Goal: Task Accomplishment & Management: Manage account settings

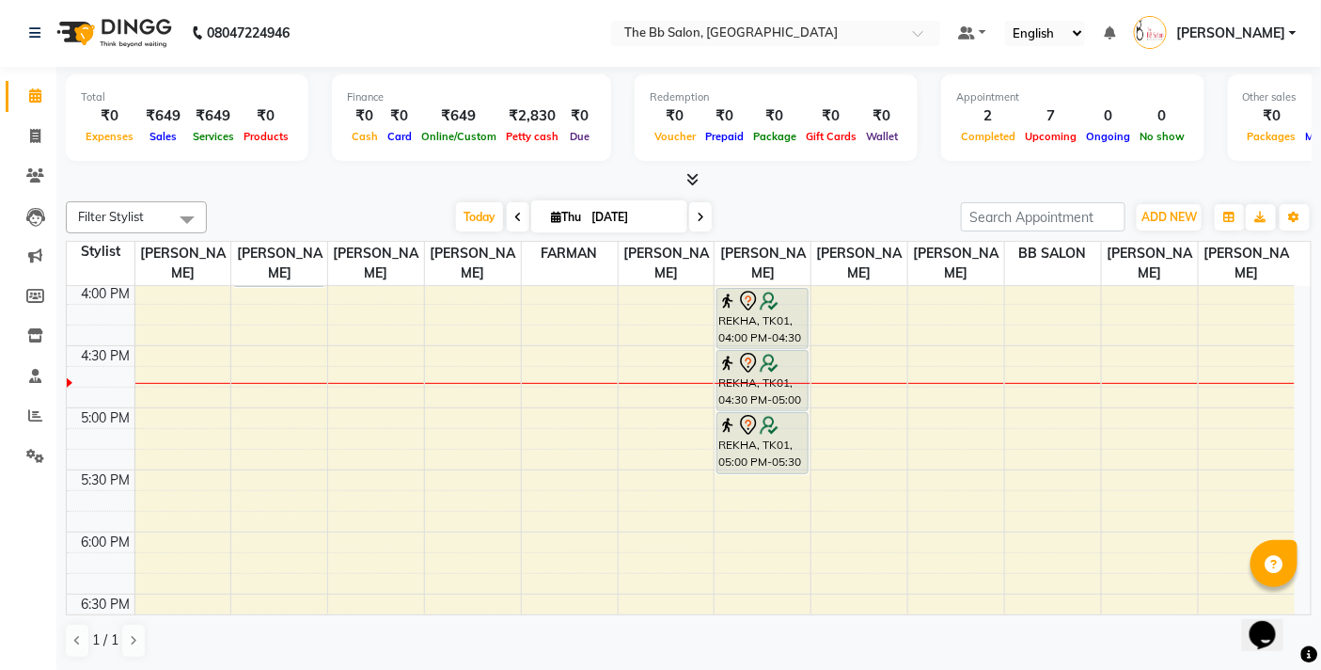
scroll to position [685, 0]
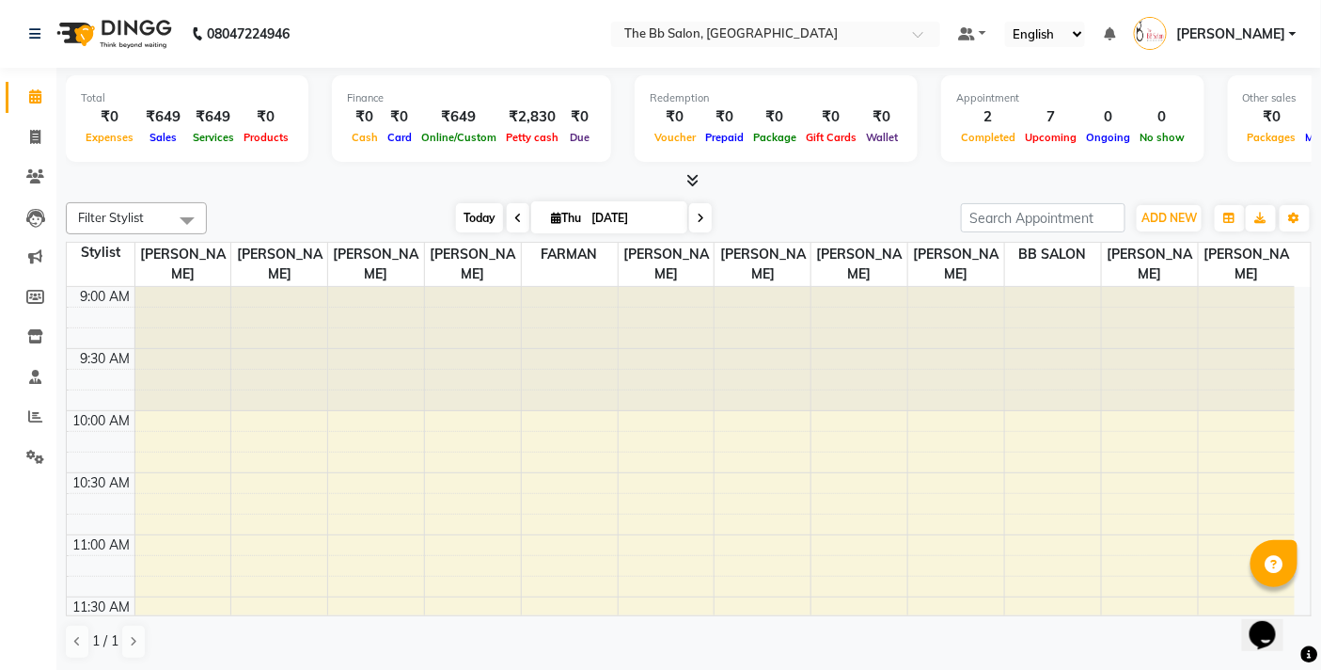
click at [468, 208] on span "Today" at bounding box center [479, 217] width 47 height 29
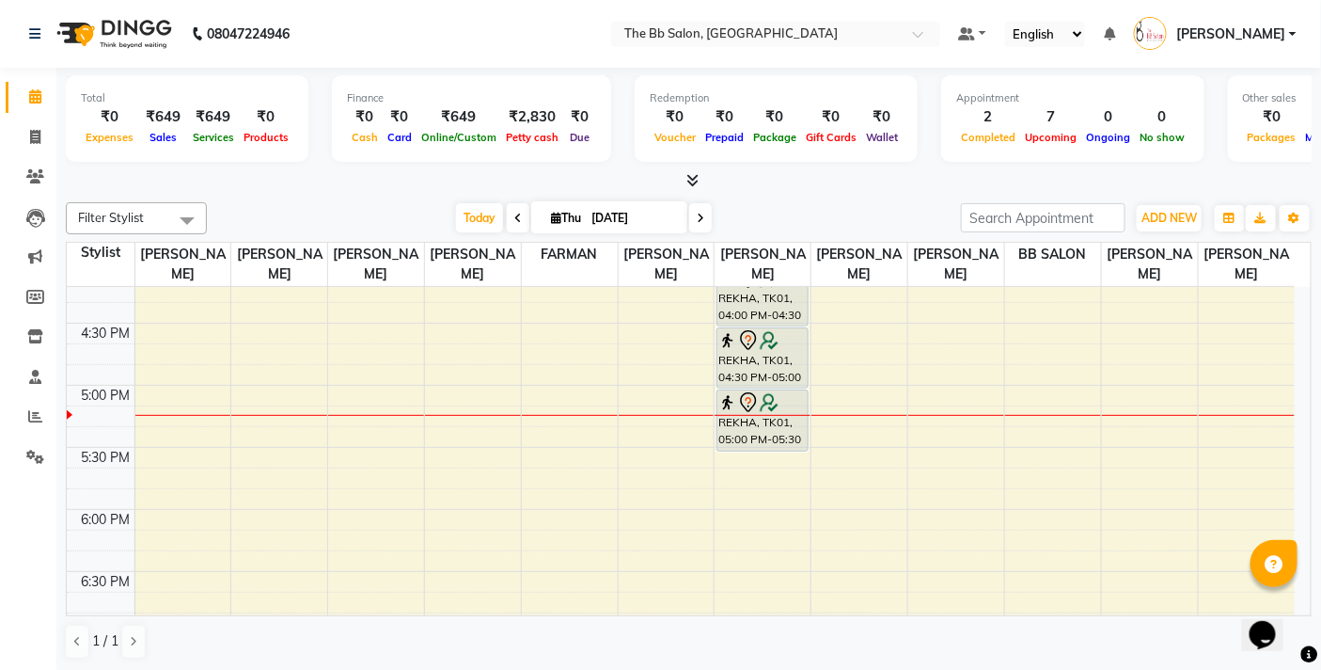
scroll to position [685, 0]
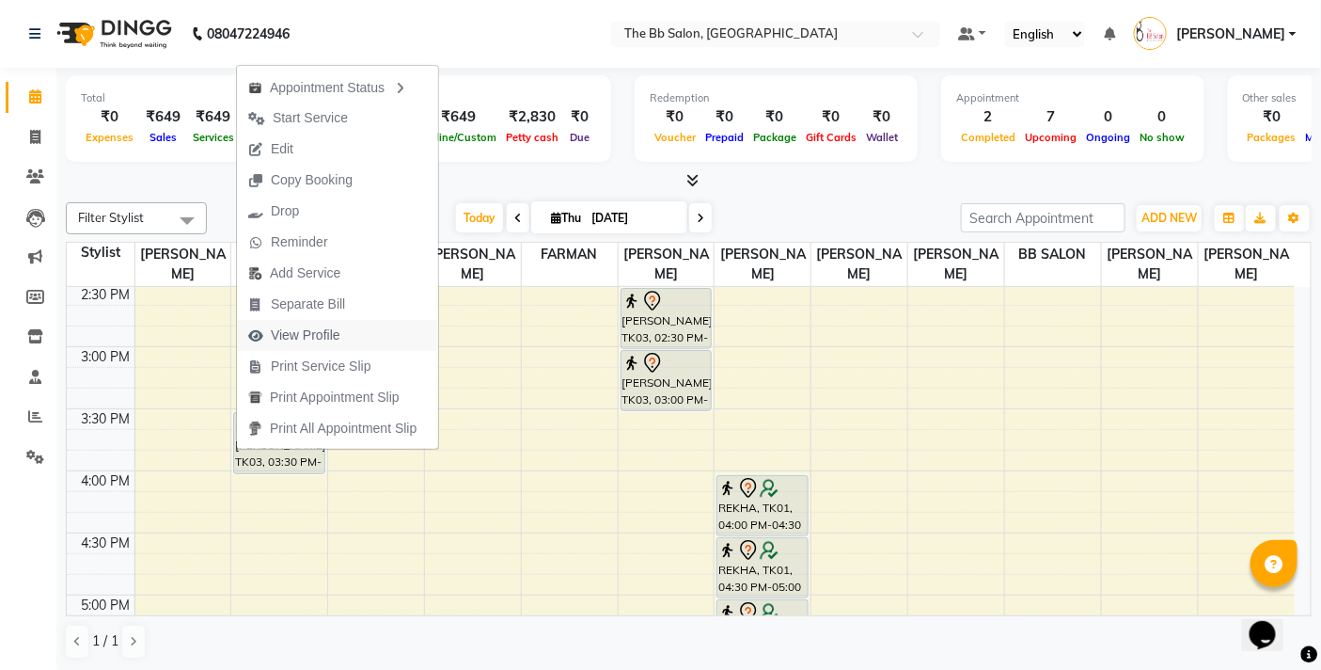
click at [322, 332] on span "View Profile" at bounding box center [306, 335] width 70 height 20
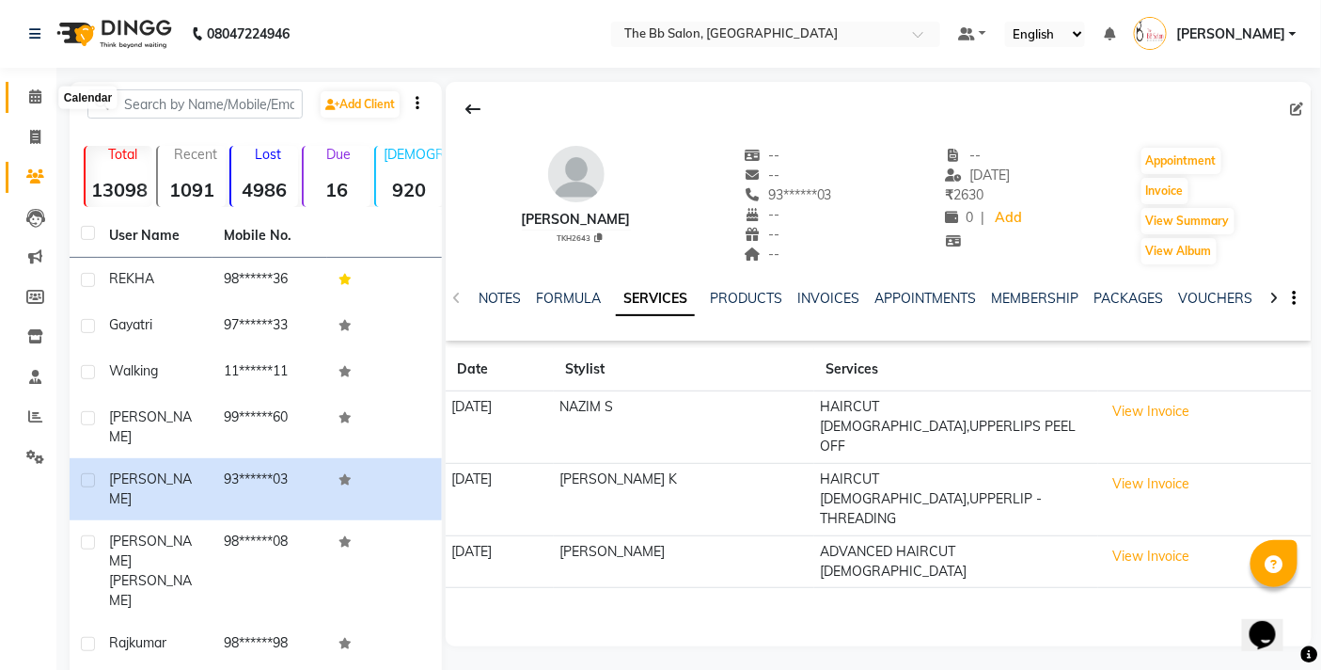
click at [15, 97] on link "Calendar" at bounding box center [28, 97] width 45 height 31
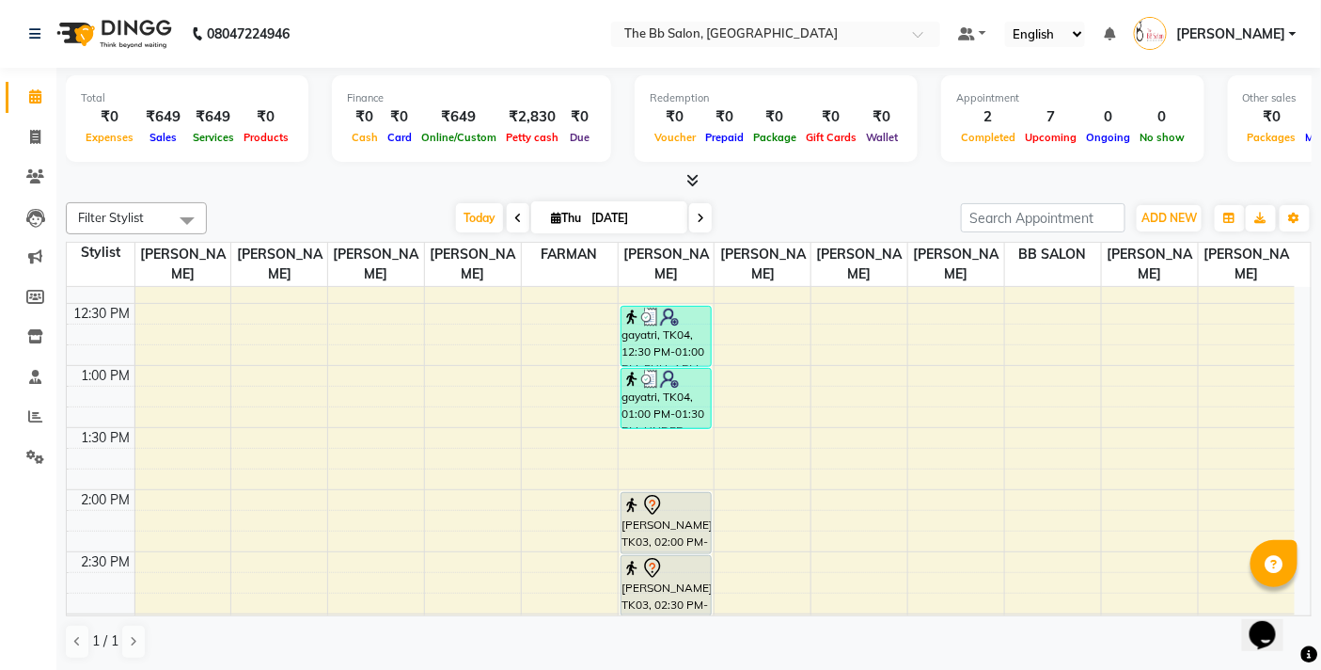
scroll to position [313, 0]
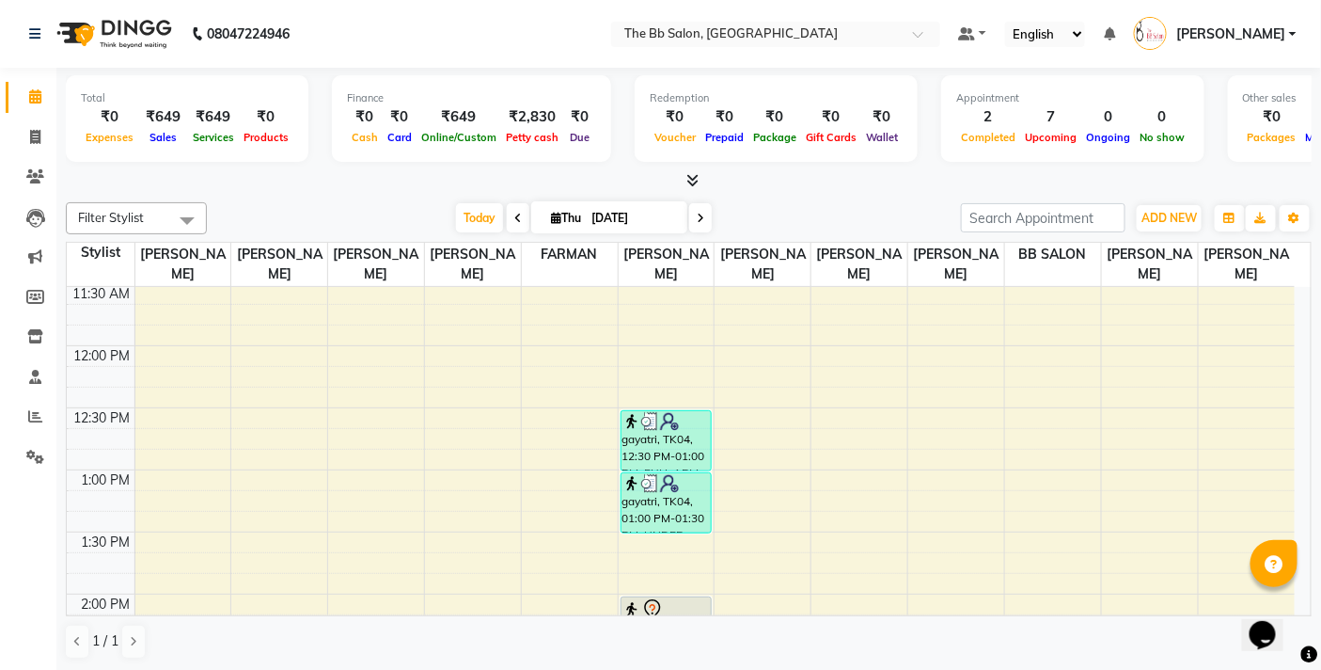
click at [810, 171] on div at bounding box center [689, 181] width 1246 height 20
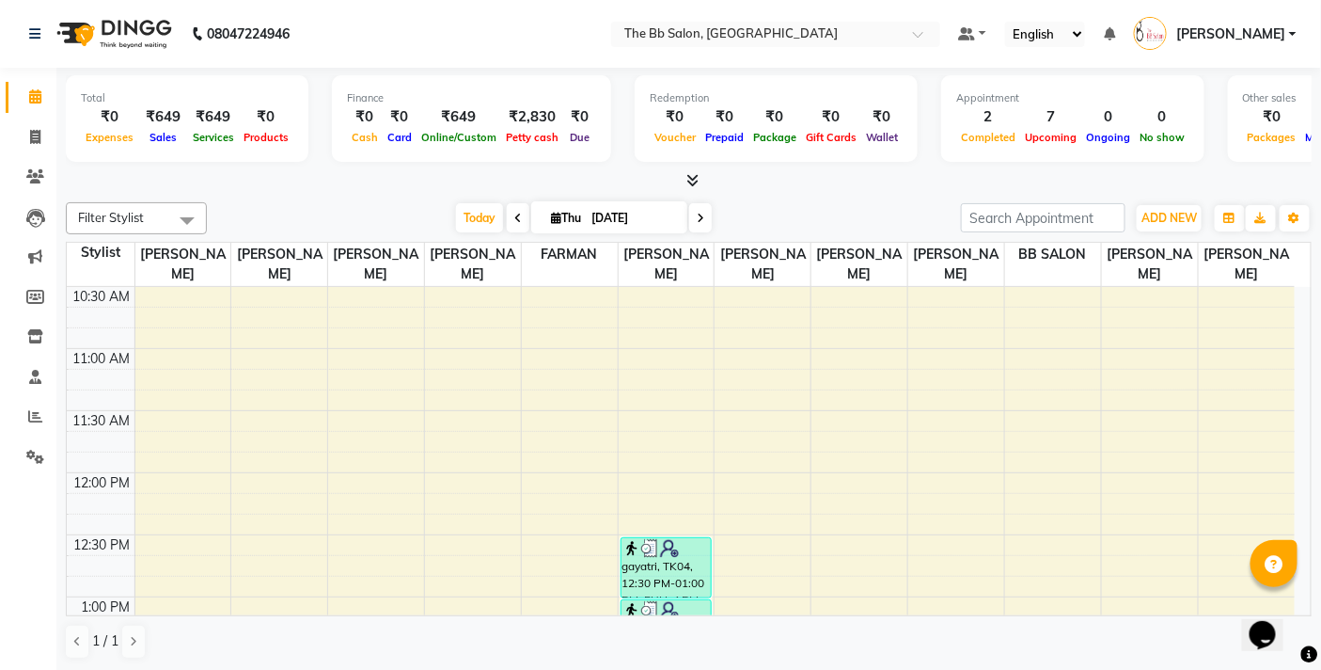
scroll to position [522, 0]
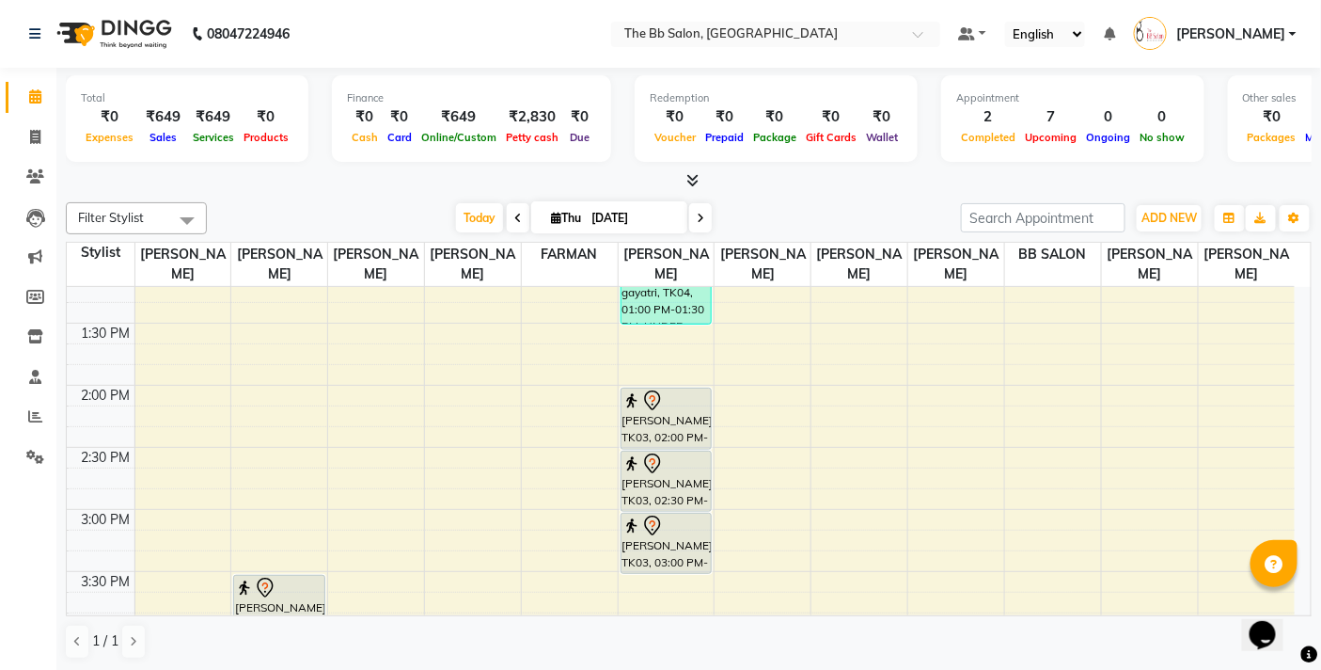
click at [812, 188] on div at bounding box center [689, 181] width 1246 height 20
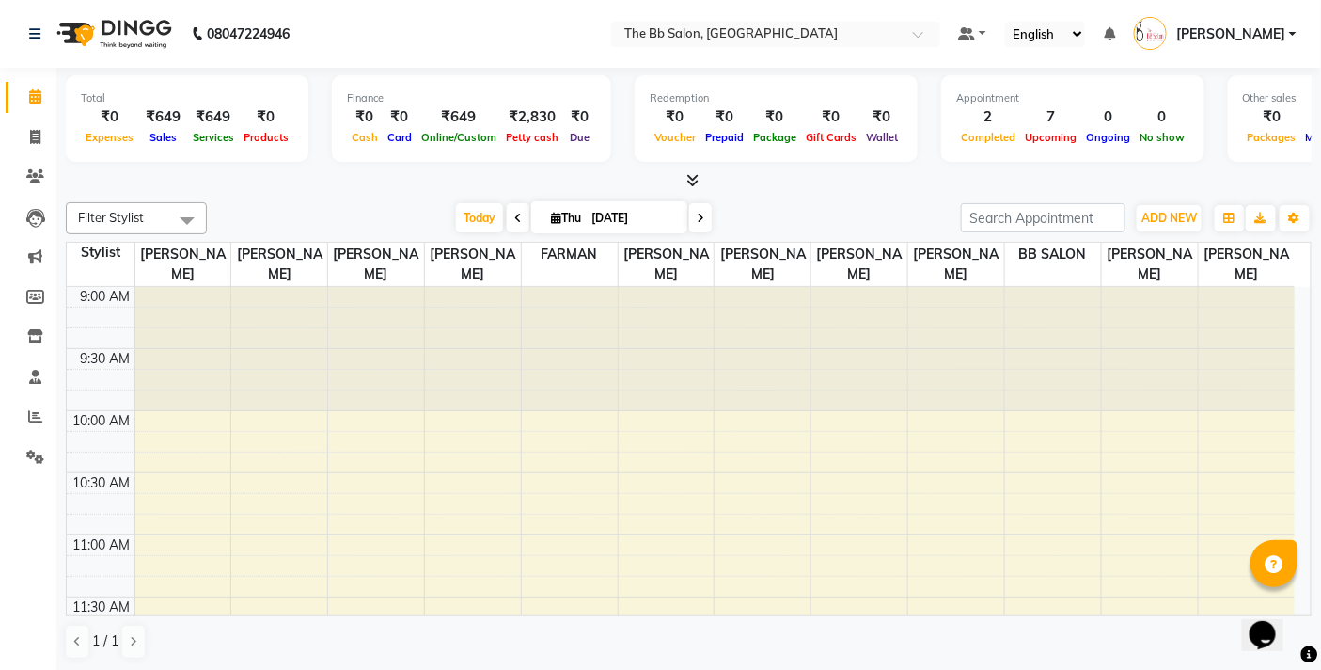
click at [850, 195] on div "Filter Stylist Select All [PERSON_NAME] [PERSON_NAME] [PERSON_NAME] [PERSON_NAM…" at bounding box center [689, 431] width 1246 height 472
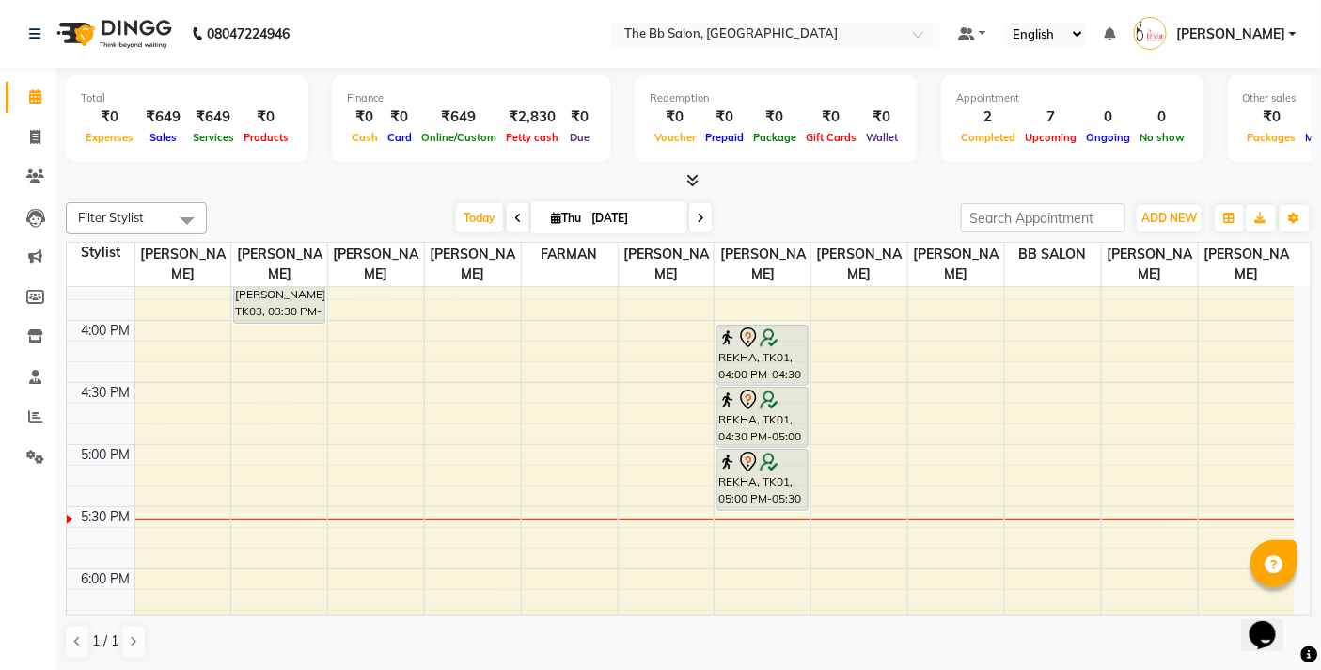
scroll to position [940, 0]
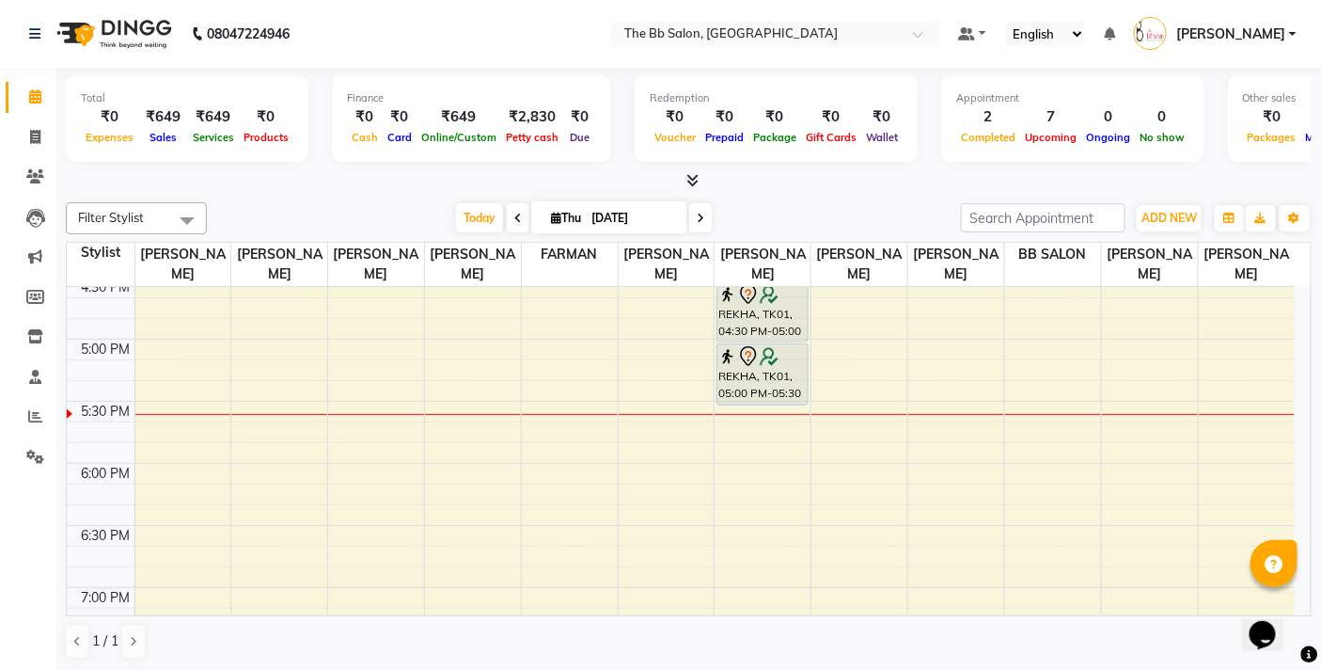
click at [793, 182] on div at bounding box center [689, 181] width 1246 height 20
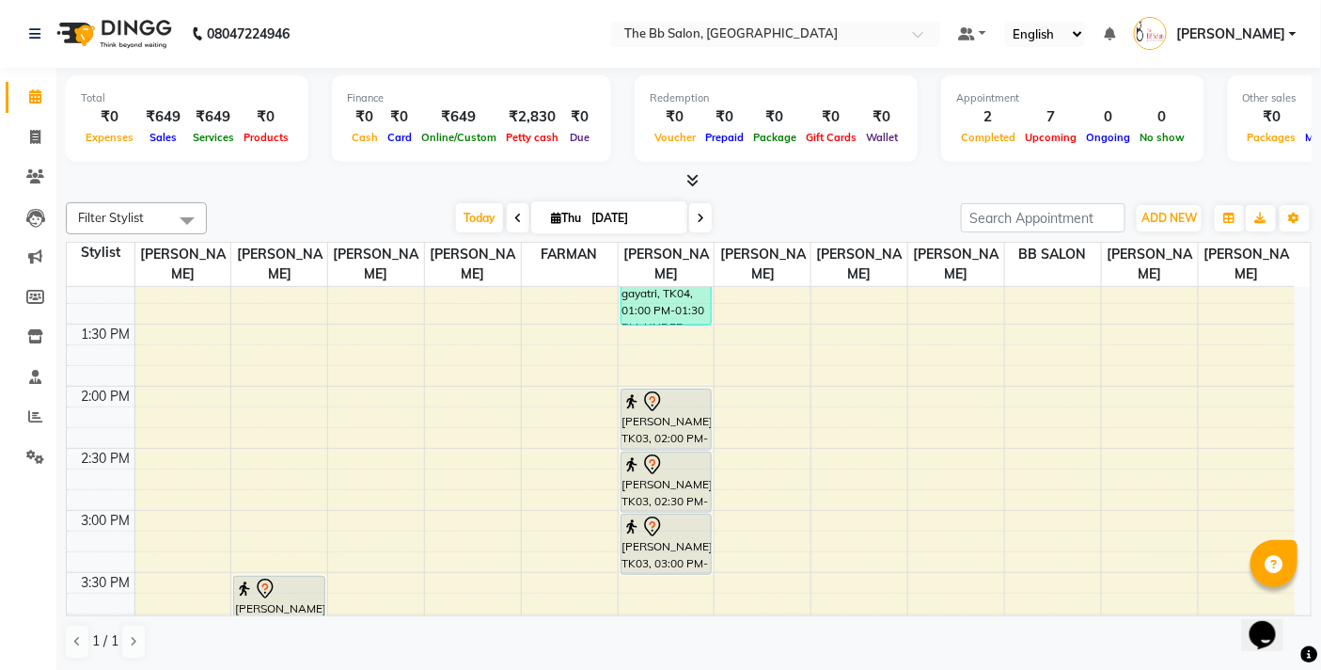
scroll to position [522, 0]
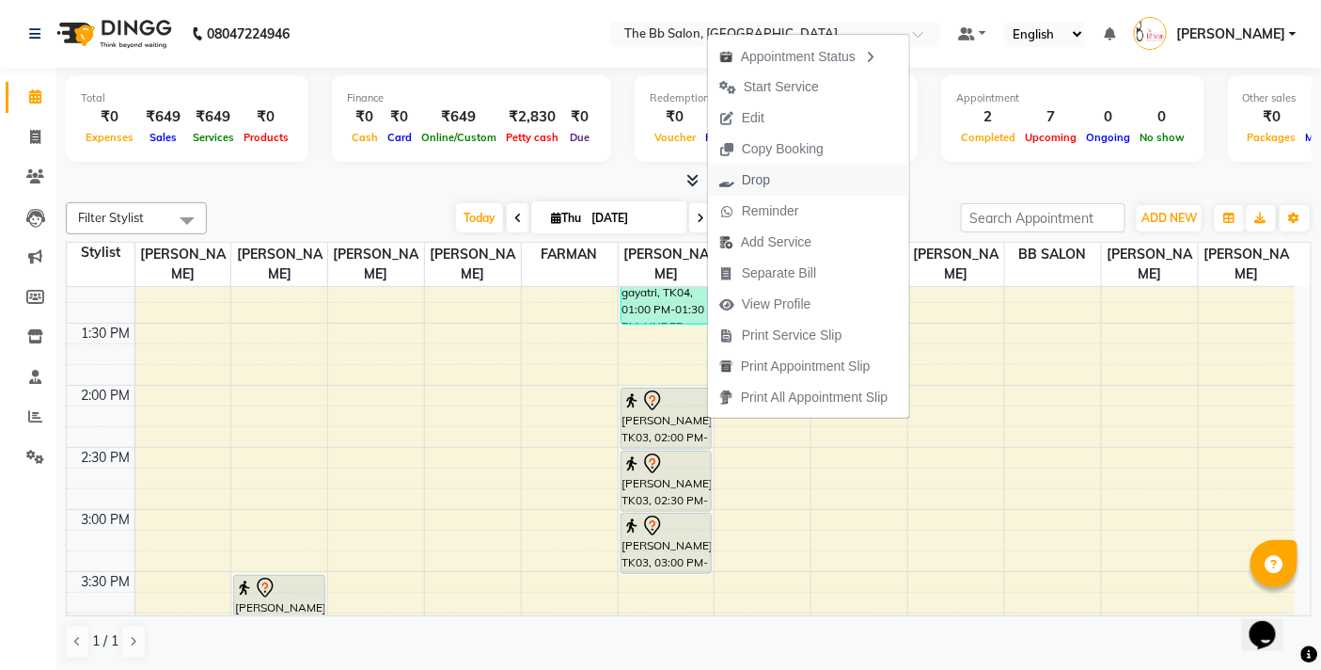
click at [729, 184] on icon "button" at bounding box center [726, 180] width 15 height 13
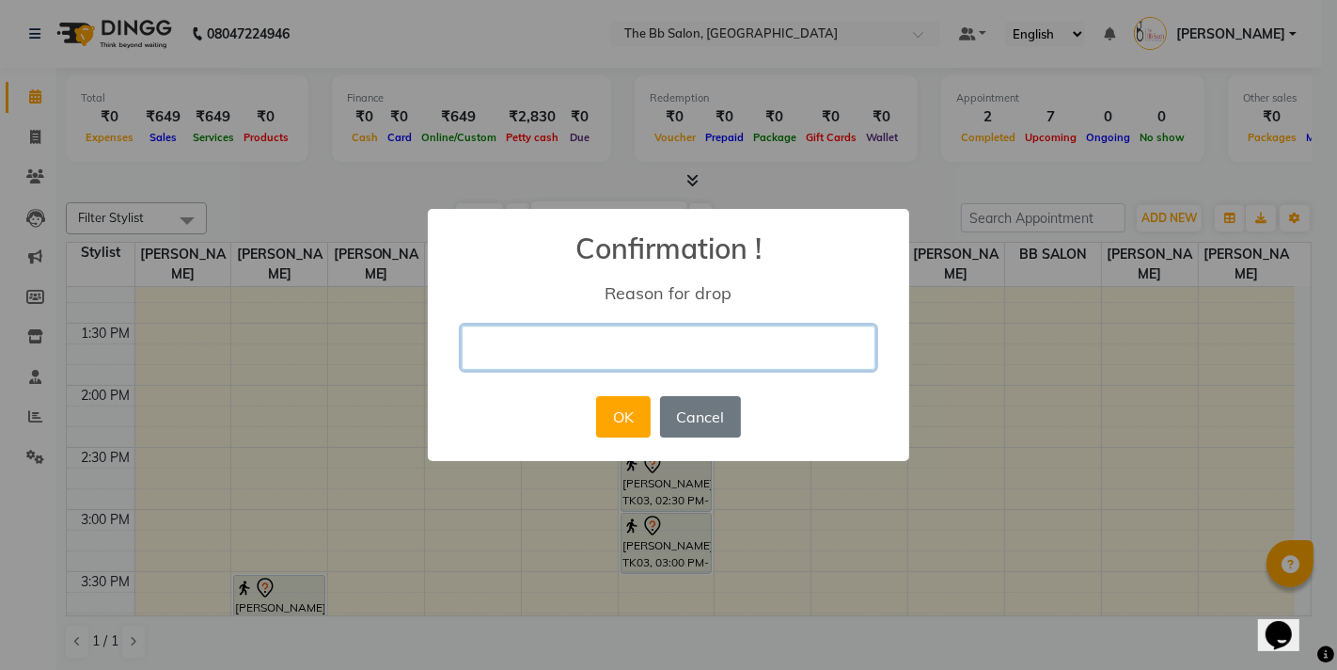
click at [550, 345] on input "text" at bounding box center [669, 347] width 414 height 44
type input "CN"
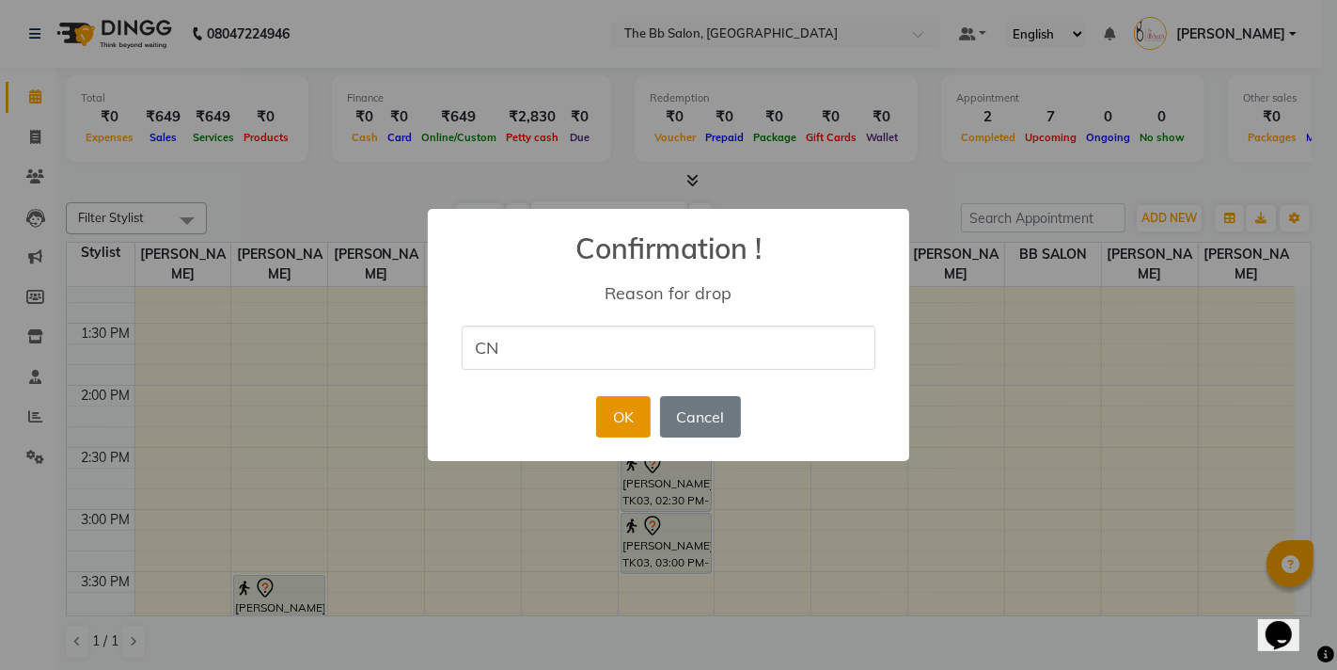
click at [623, 412] on button "OK" at bounding box center [623, 416] width 54 height 41
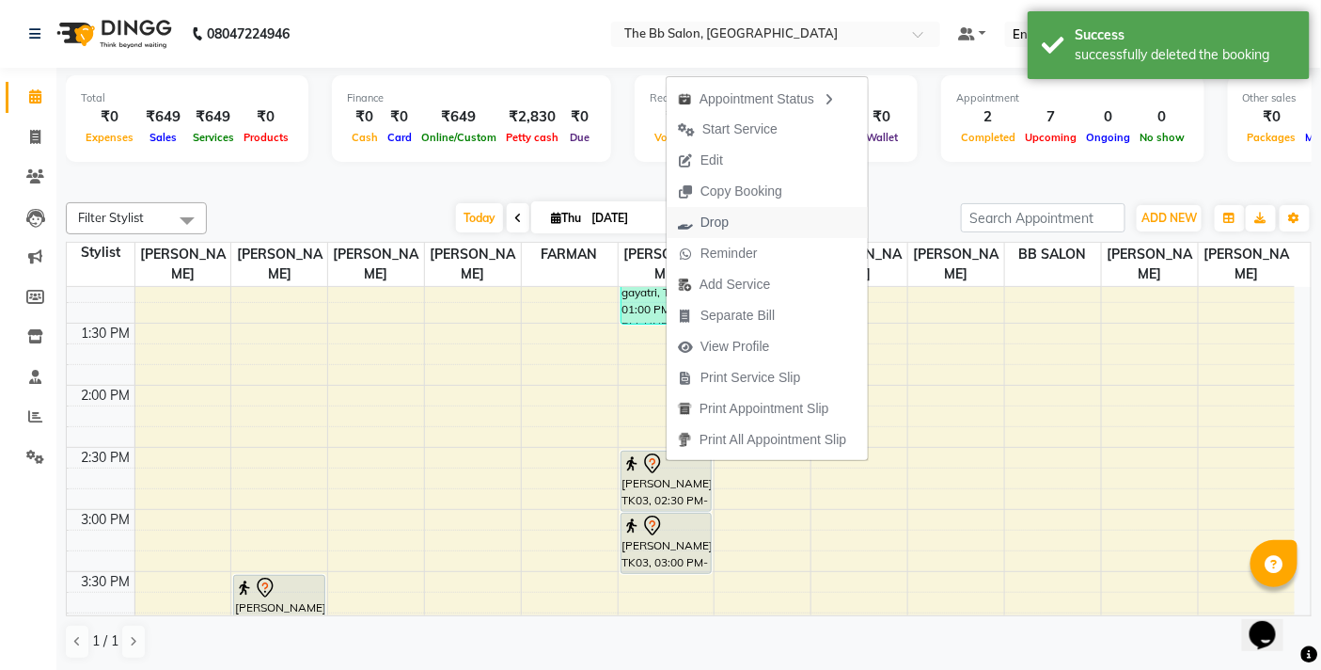
click at [711, 222] on span "Drop" at bounding box center [715, 223] width 28 height 20
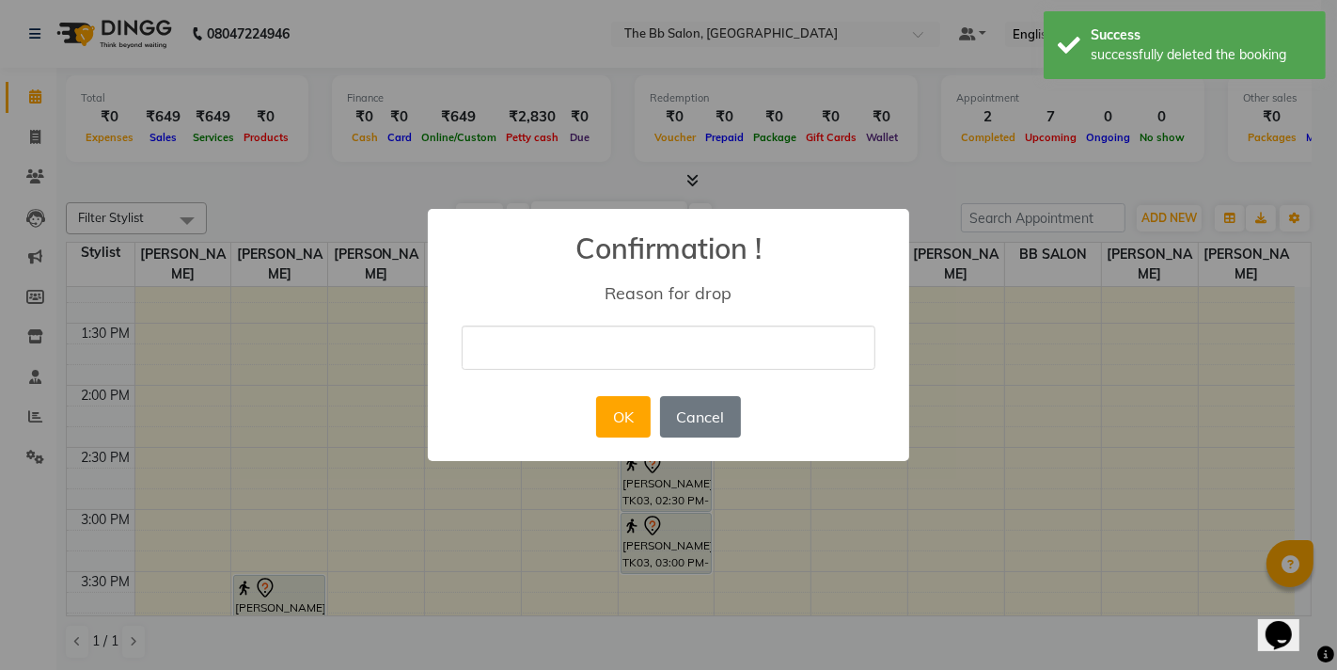
click at [637, 355] on input "text" at bounding box center [669, 347] width 414 height 44
type input "CN"
click at [619, 426] on button "OK" at bounding box center [623, 416] width 54 height 41
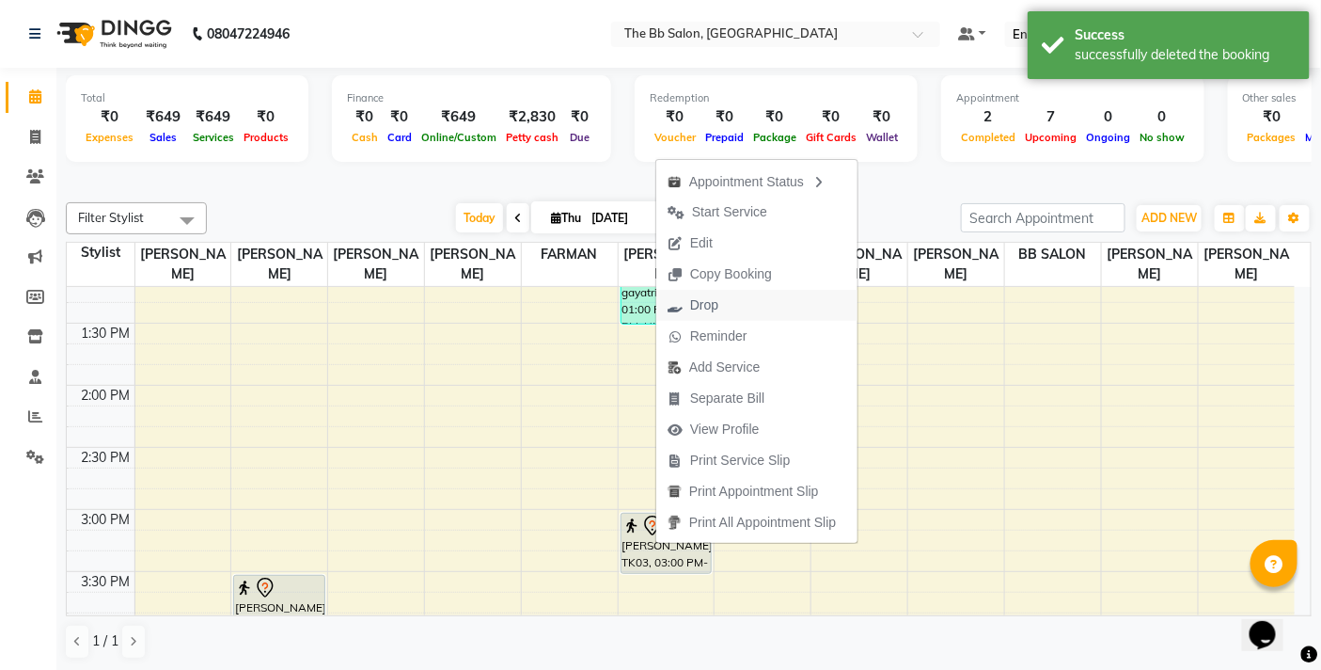
click at [739, 303] on button "Drop" at bounding box center [756, 305] width 201 height 31
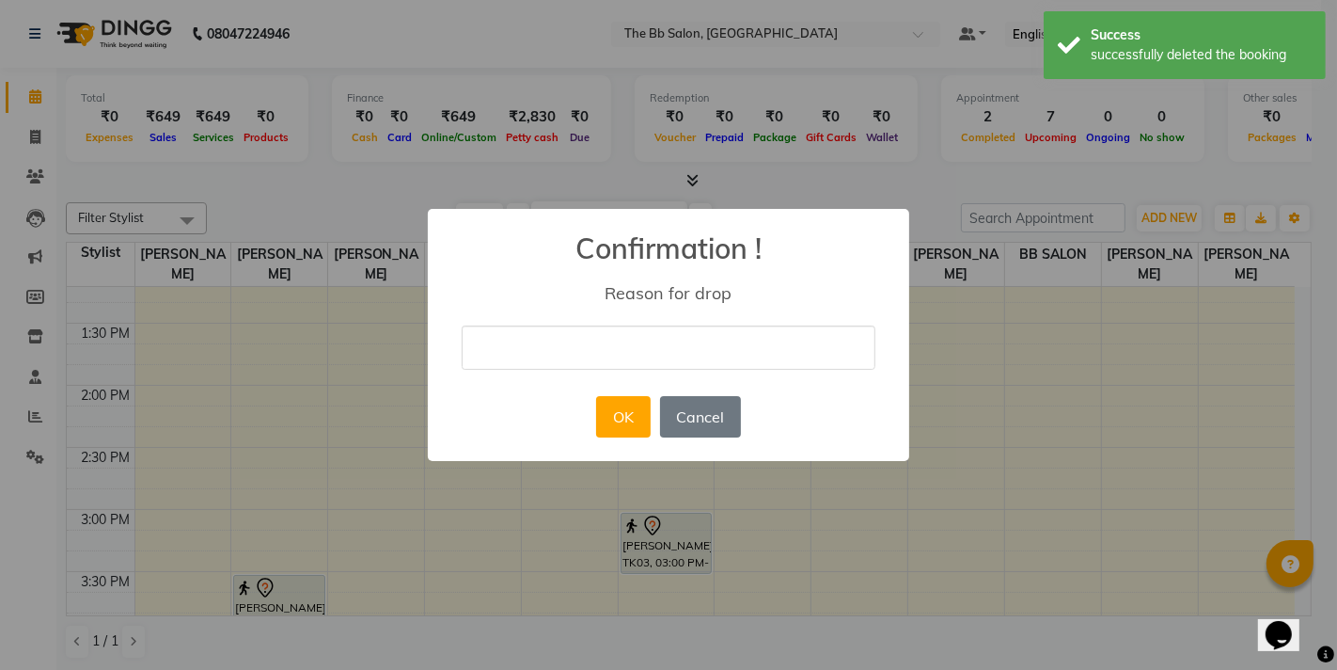
click at [524, 343] on input "text" at bounding box center [669, 347] width 414 height 44
type input "CN"
click at [622, 424] on button "OK" at bounding box center [623, 416] width 54 height 41
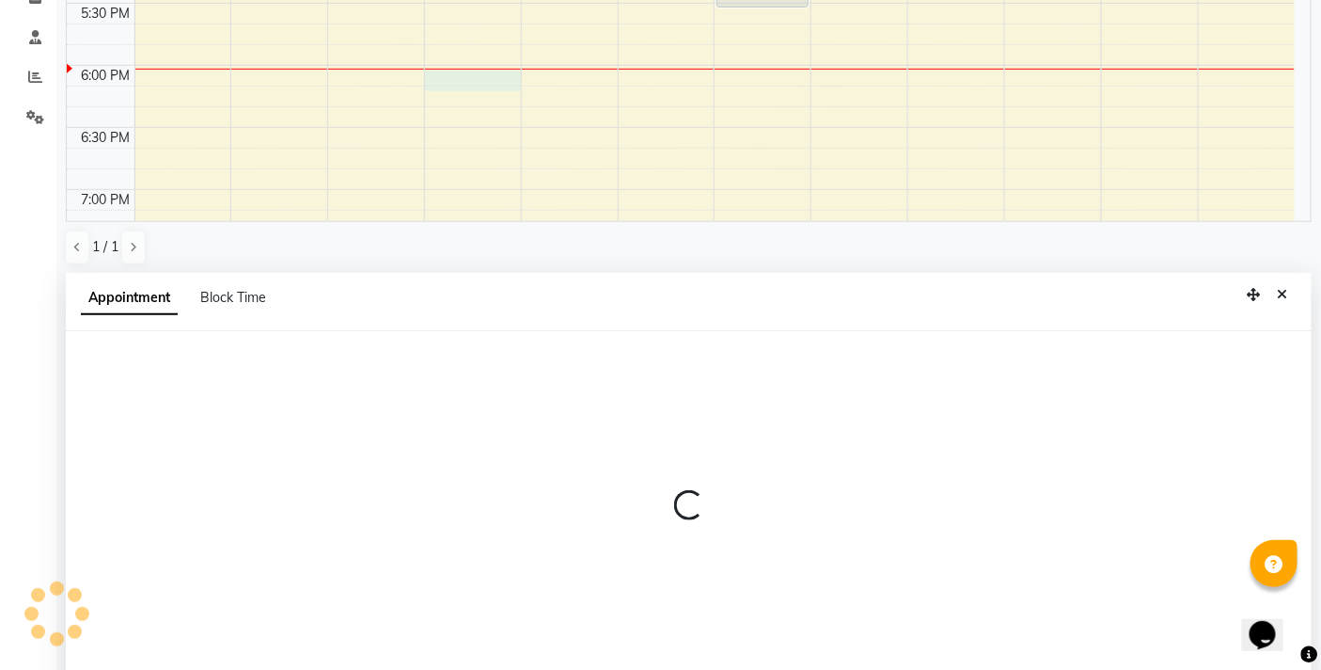
scroll to position [369, 0]
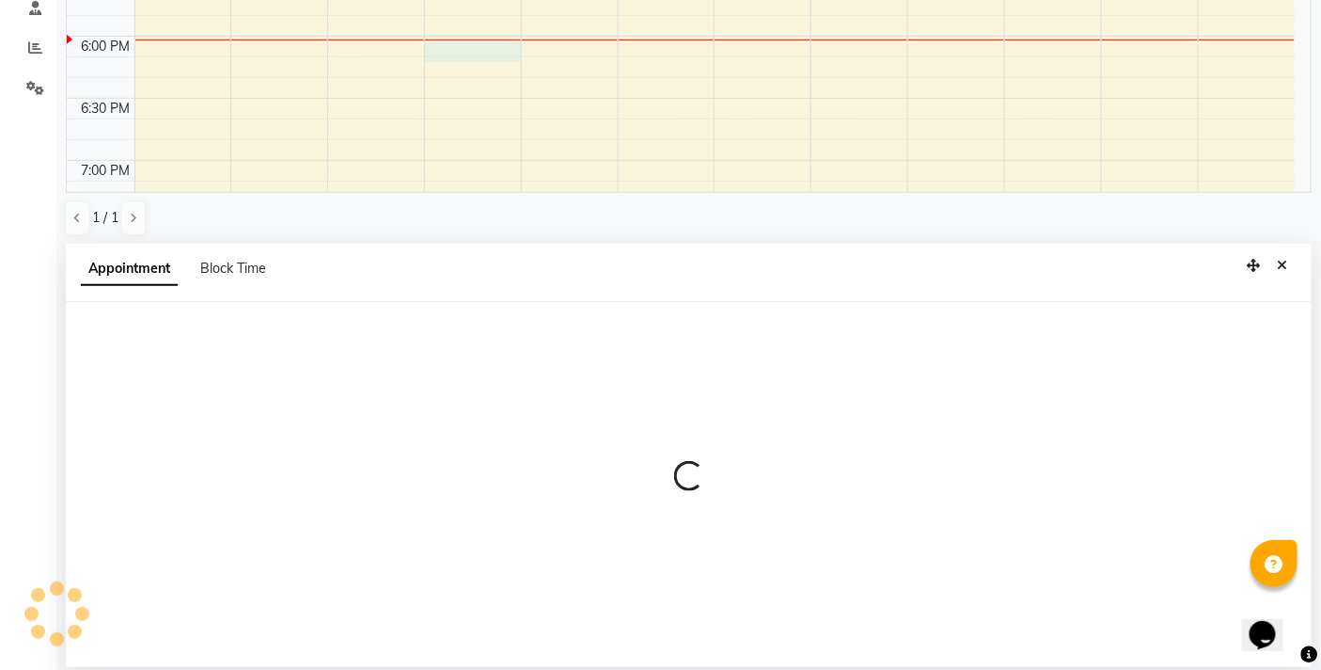
select select "84071"
select select "tentative"
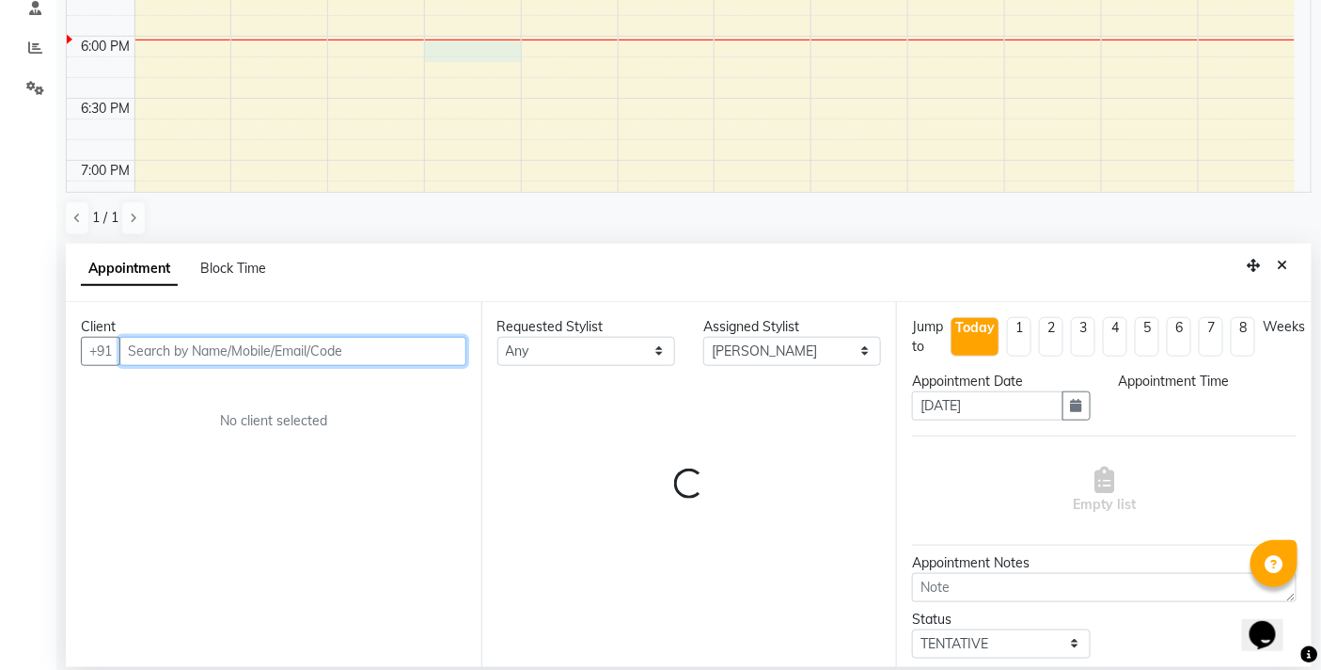
select select "1080"
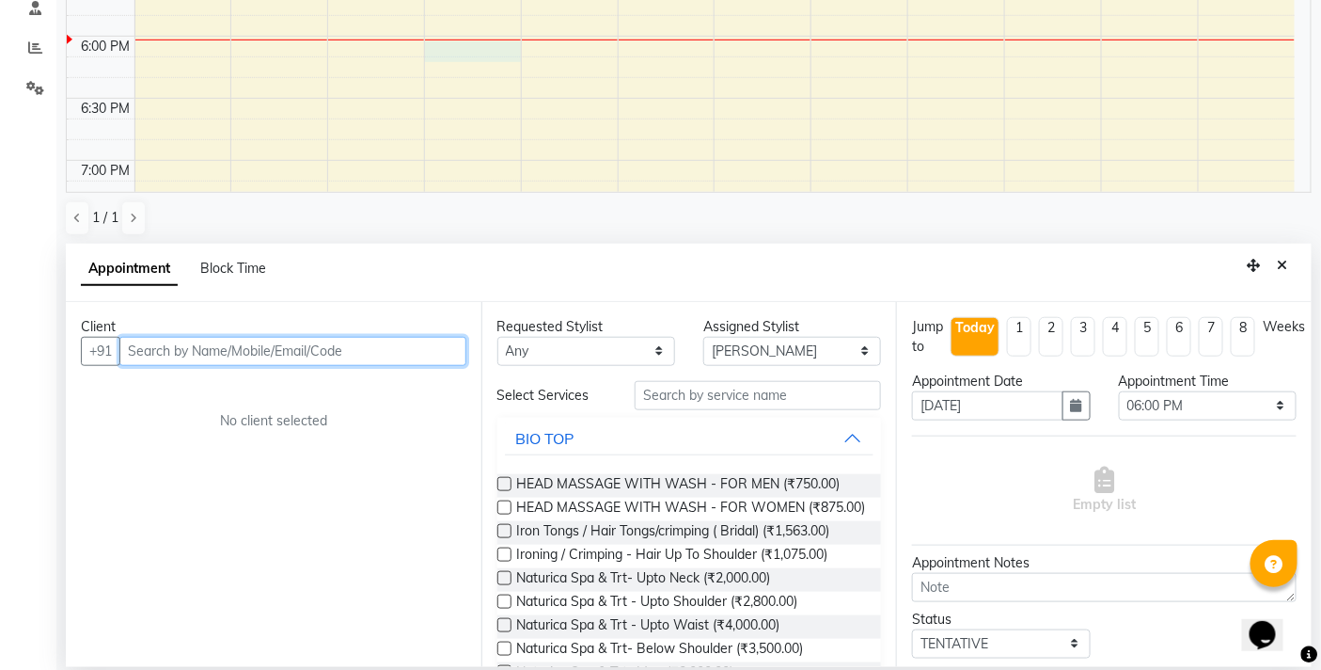
click at [242, 354] on input "text" at bounding box center [292, 351] width 347 height 29
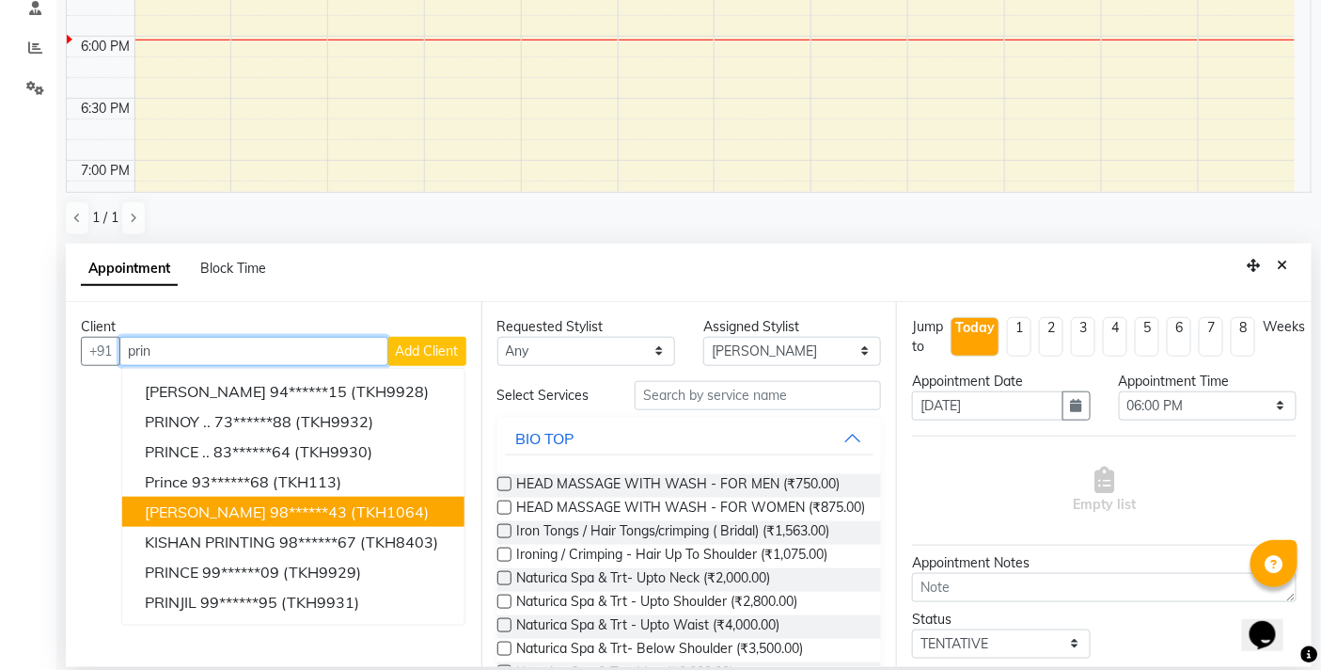
click at [224, 497] on button "[PERSON_NAME] 98******43 (TKH1064)" at bounding box center [293, 512] width 342 height 30
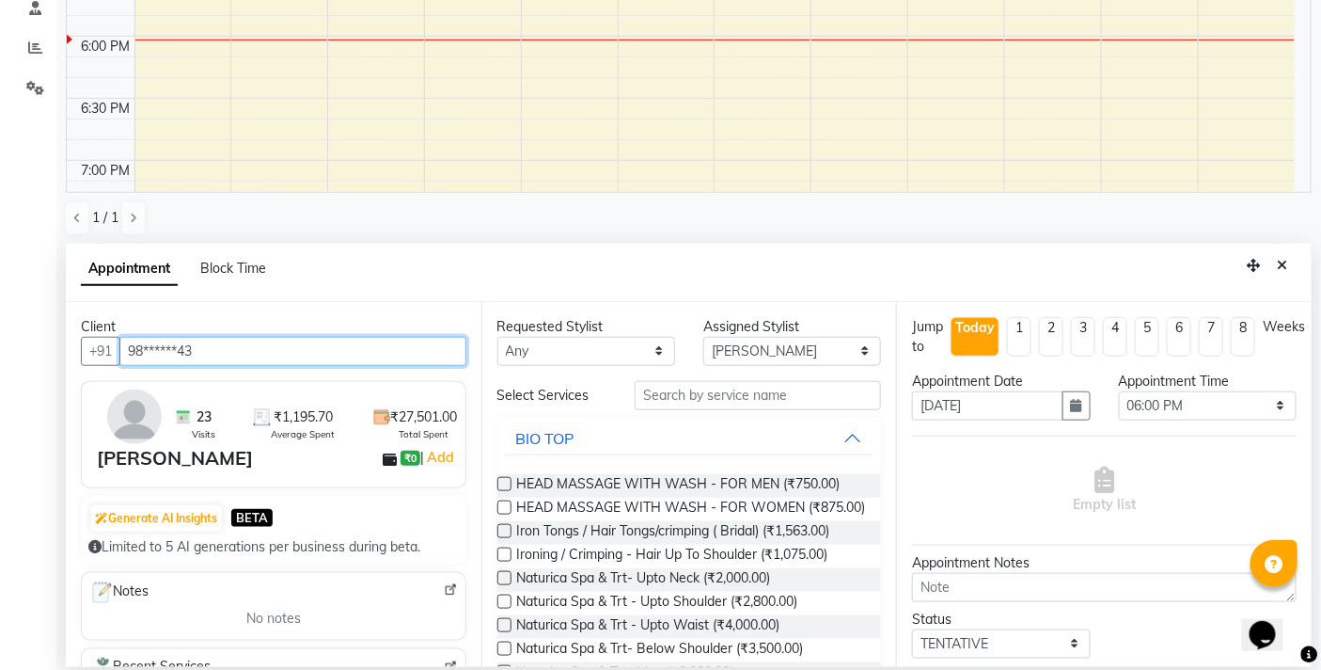
type input "98******43"
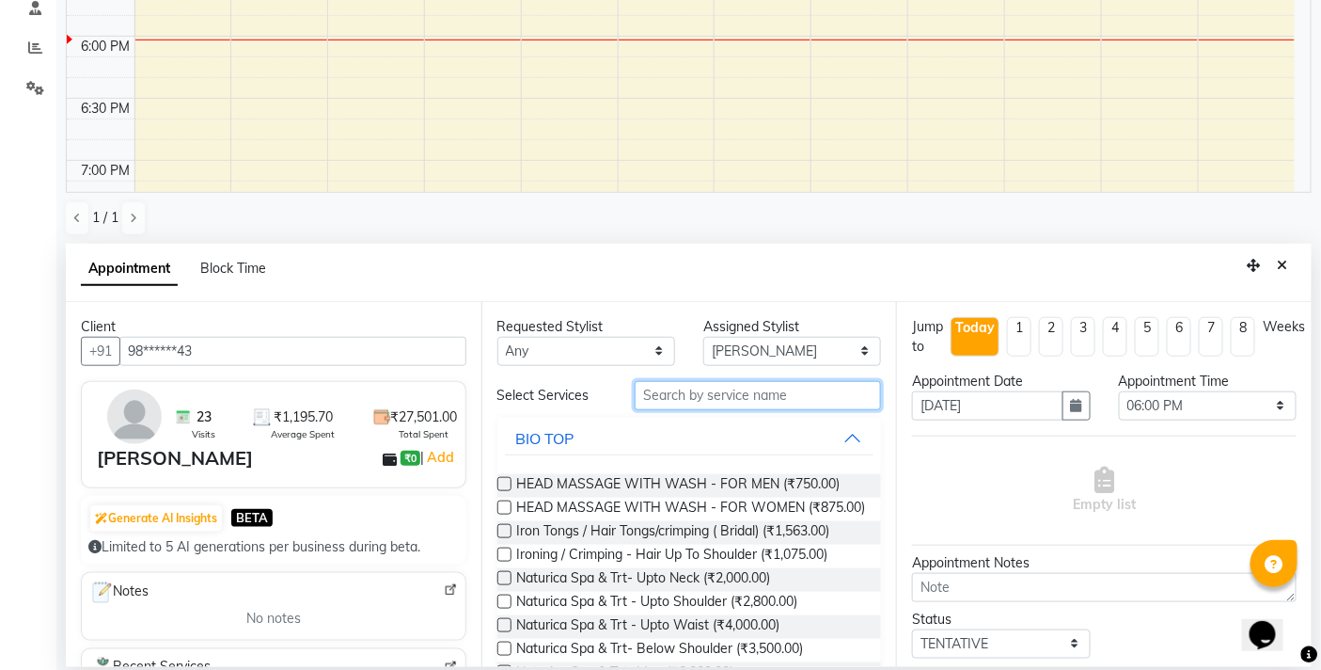
click at [769, 396] on input "text" at bounding box center [758, 395] width 246 height 29
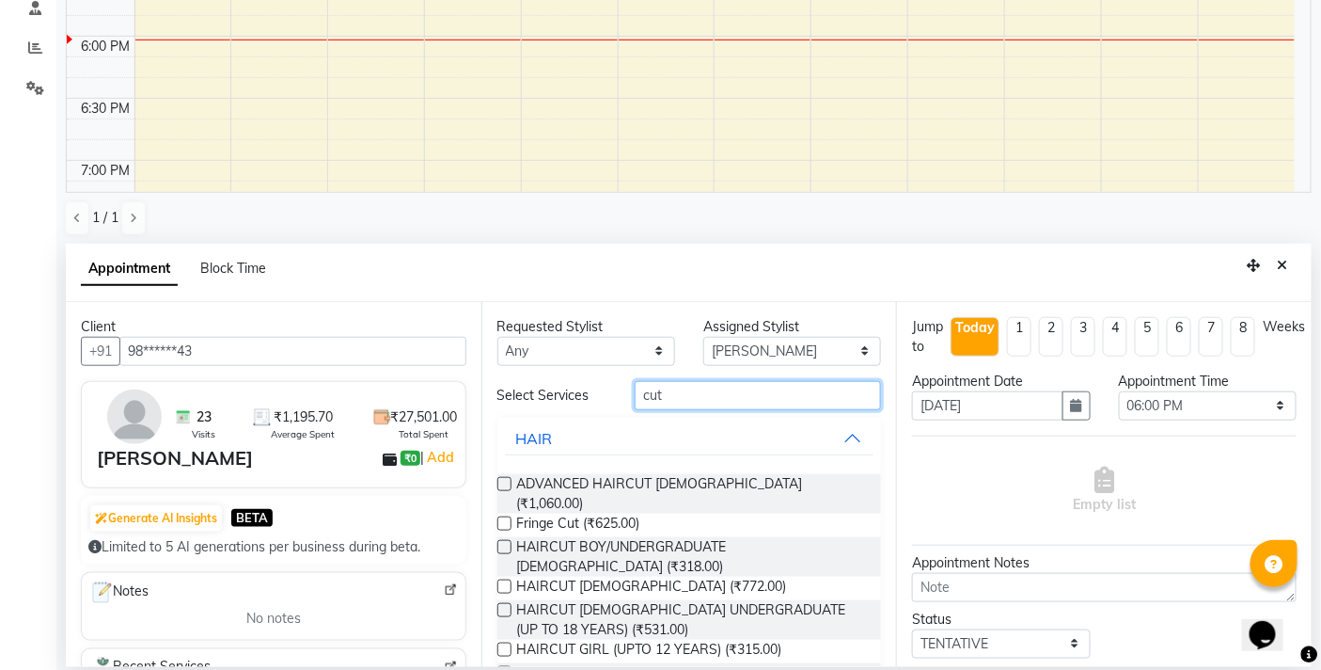
type input "cut"
click at [506, 666] on label at bounding box center [504, 673] width 14 height 14
click at [506, 669] on input "checkbox" at bounding box center [503, 675] width 12 height 12
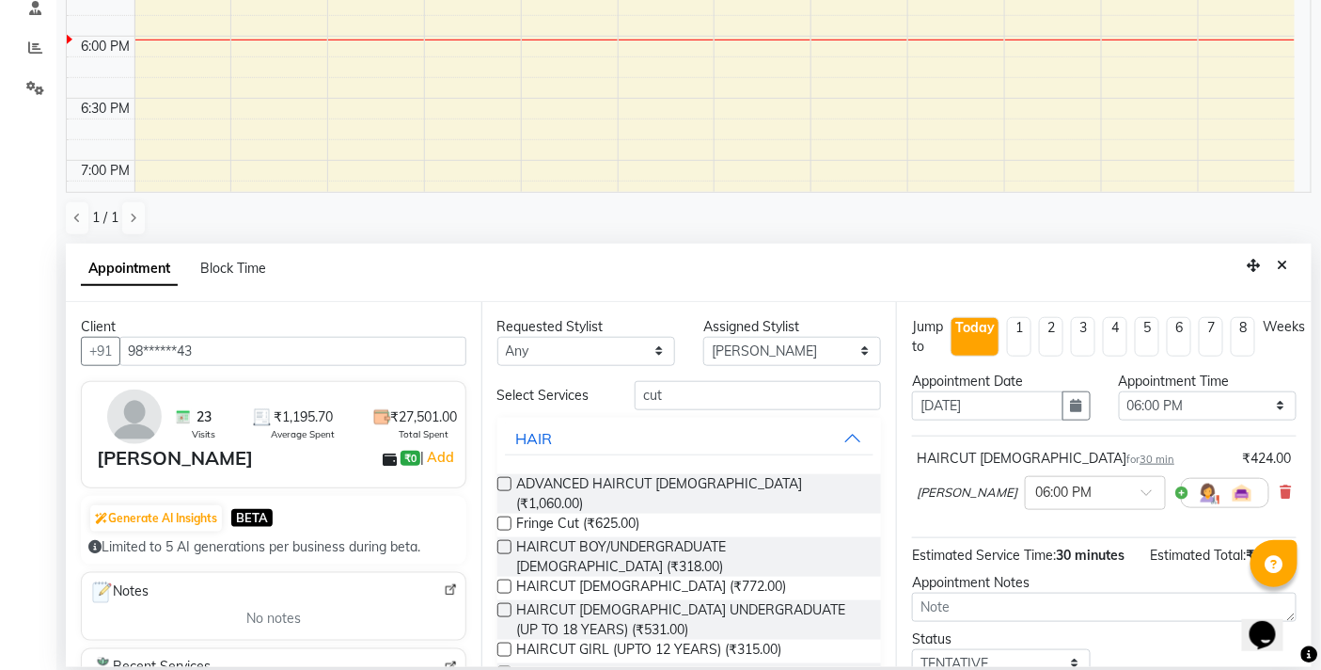
checkbox input "false"
drag, startPoint x: 697, startPoint y: 388, endPoint x: 576, endPoint y: 405, distance: 121.5
click at [576, 405] on div "Select Services cut" at bounding box center [689, 395] width 413 height 29
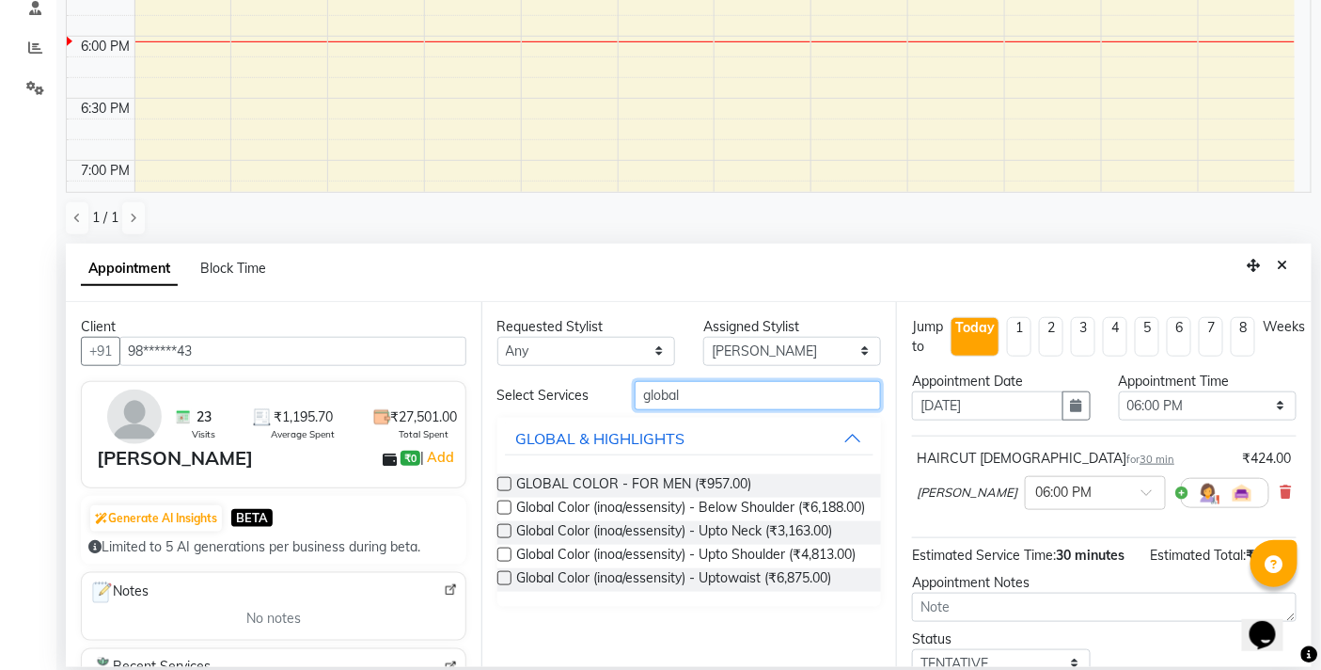
type input "global"
click at [509, 482] on label at bounding box center [504, 484] width 14 height 14
click at [509, 482] on input "checkbox" at bounding box center [503, 486] width 12 height 12
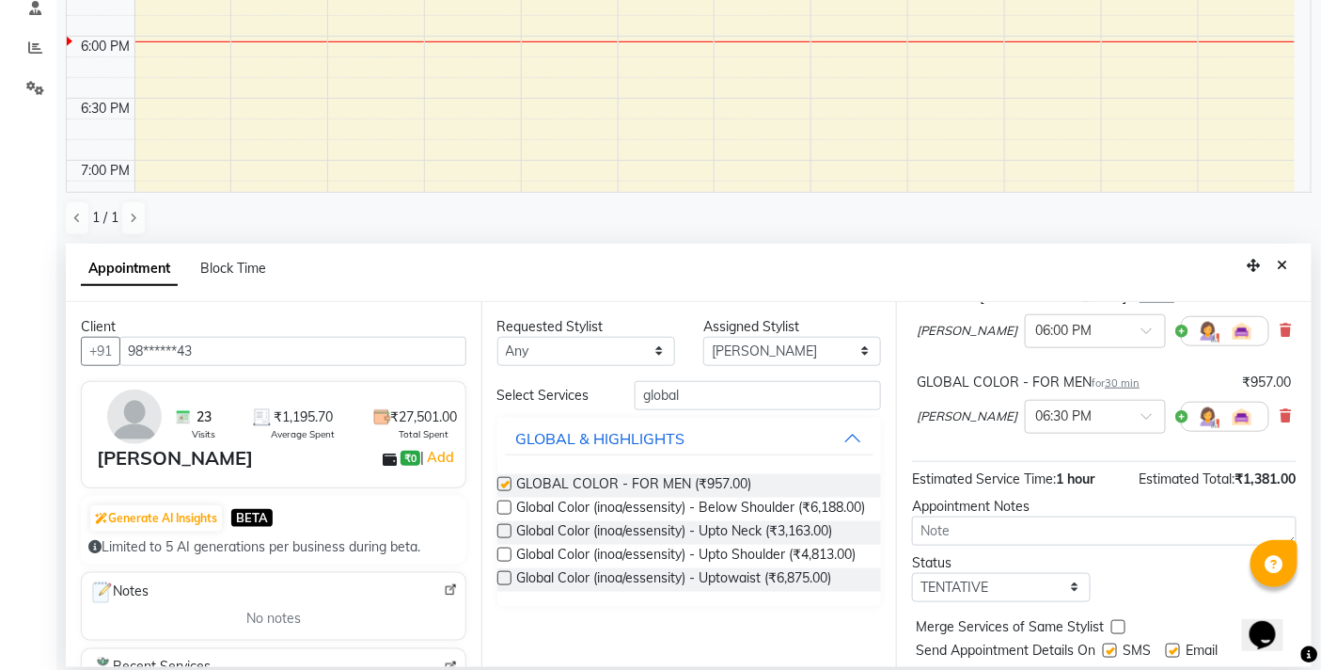
checkbox input "false"
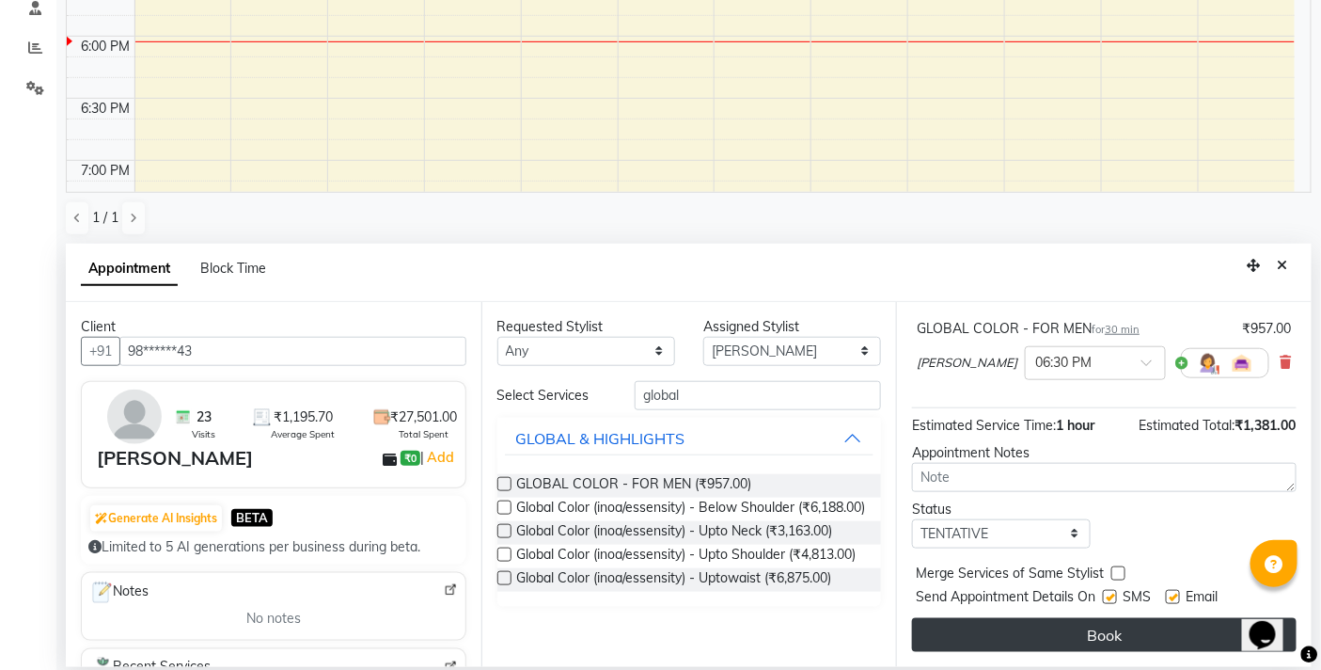
click at [1122, 636] on button "Book" at bounding box center [1104, 635] width 385 height 34
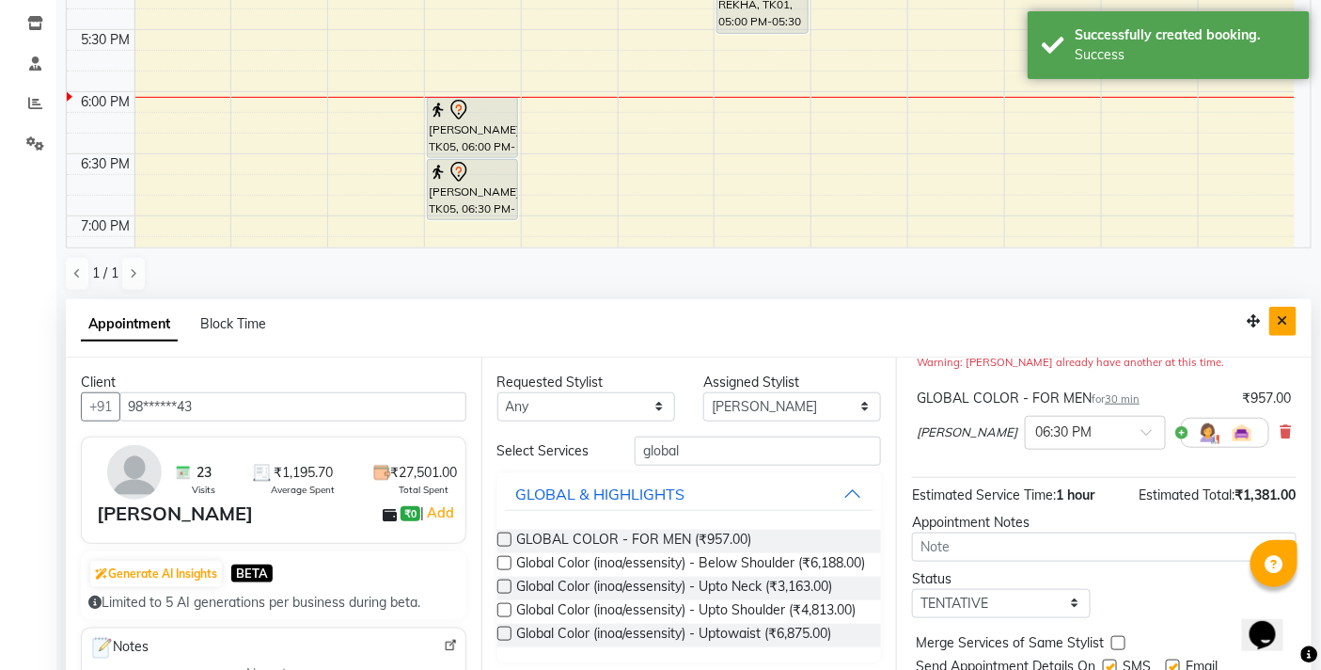
click at [1289, 320] on button "Close" at bounding box center [1282, 321] width 27 height 29
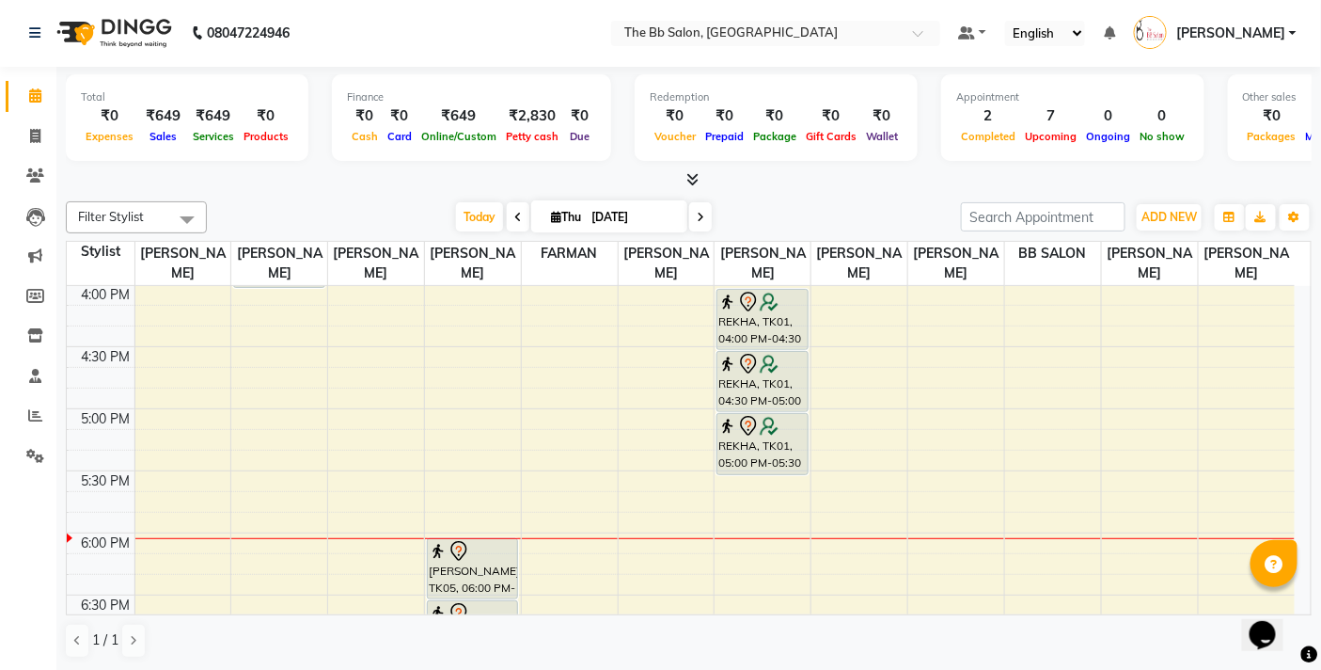
scroll to position [999, 0]
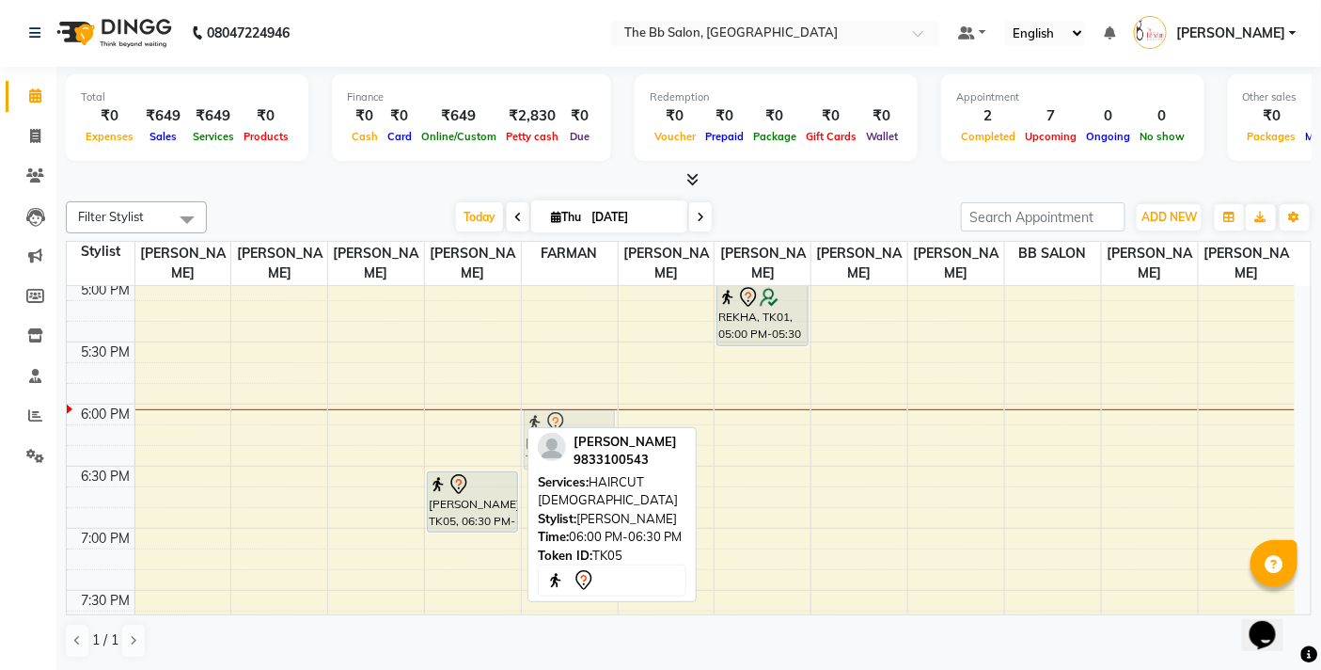
drag, startPoint x: 458, startPoint y: 417, endPoint x: 523, endPoint y: 416, distance: 64.9
click at [584, 417] on tr "[PERSON_NAME], TK03, 03:30 PM-04:00 PM, HAIRCUT [DEMOGRAPHIC_DATA] [PERSON_NAME…" at bounding box center [681, 155] width 1228 height 1737
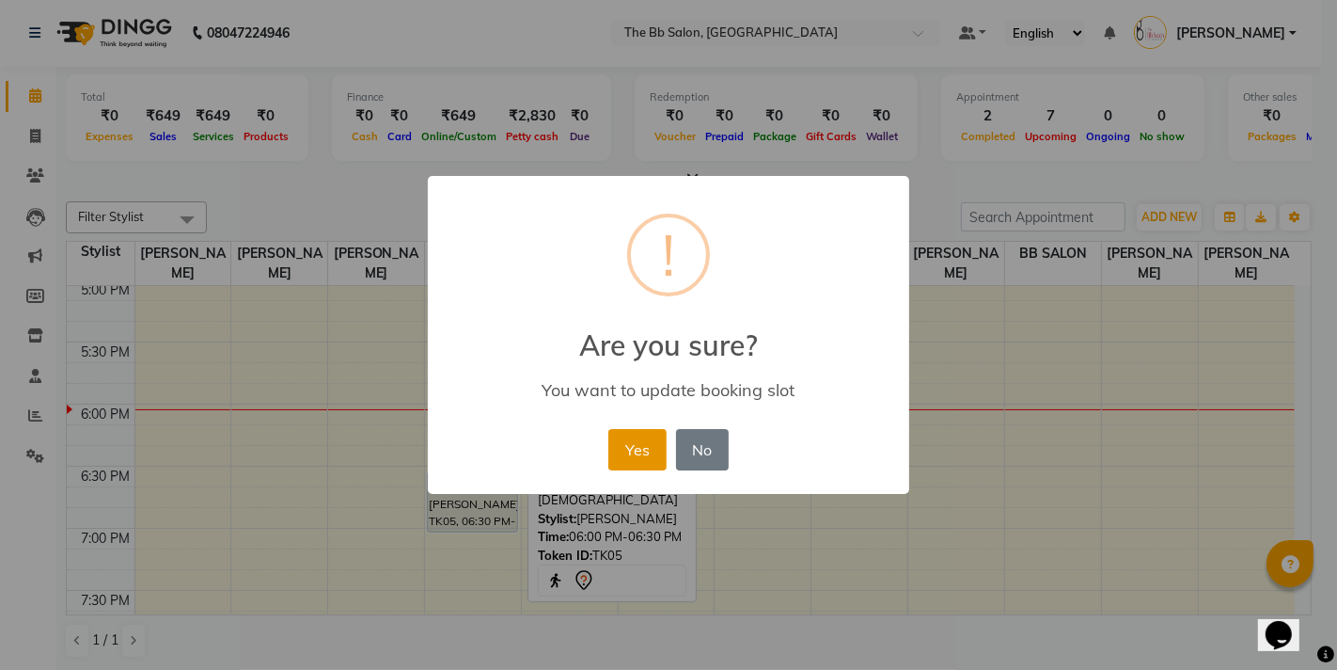
click at [616, 448] on button "Yes" at bounding box center [636, 449] width 57 height 41
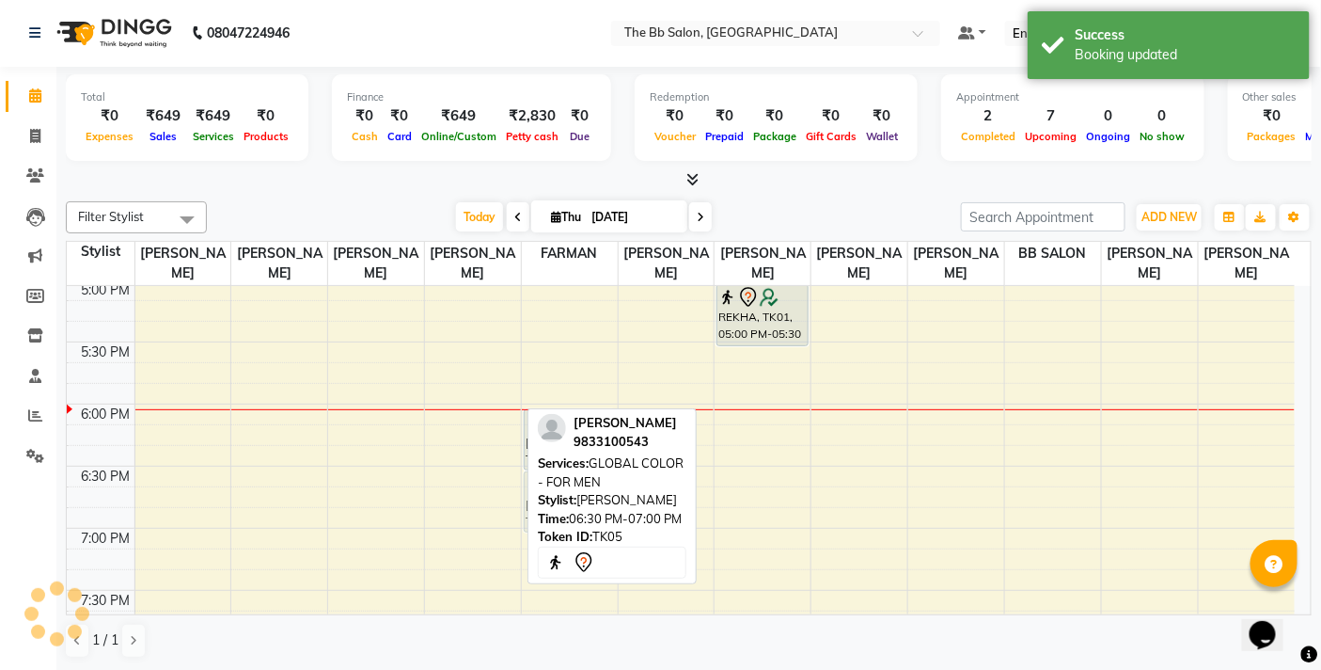
drag, startPoint x: 451, startPoint y: 481, endPoint x: 544, endPoint y: 483, distance: 92.2
click at [544, 483] on div "Filter Stylist Select All [PERSON_NAME] [PERSON_NAME] [PERSON_NAME] [PERSON_NAM…" at bounding box center [689, 430] width 1246 height 472
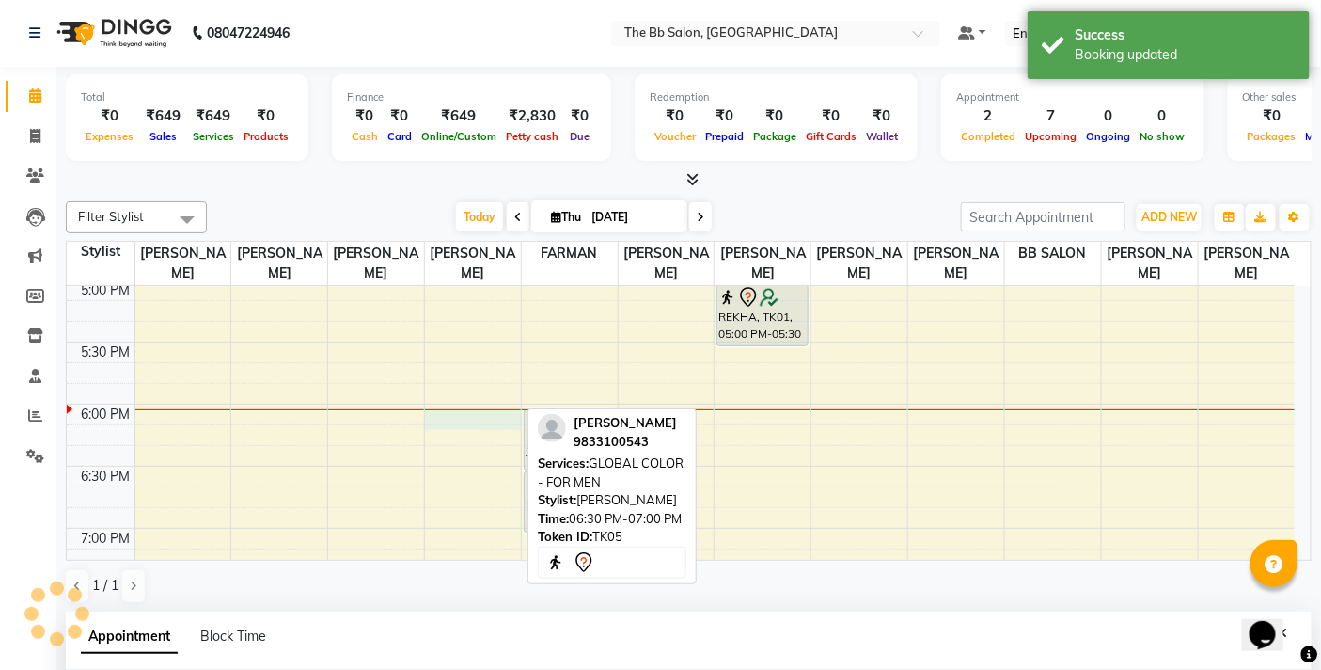
select select "84071"
select select "1080"
select select "tentative"
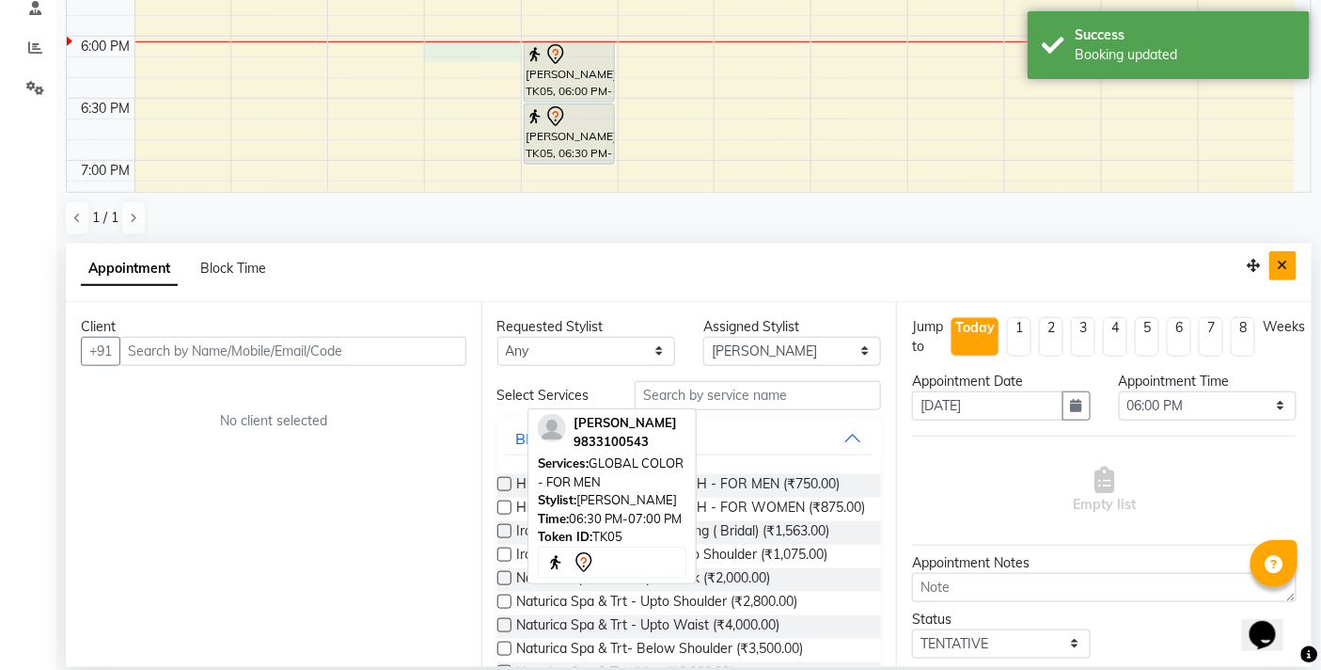
click at [1290, 269] on button "Close" at bounding box center [1282, 265] width 27 height 29
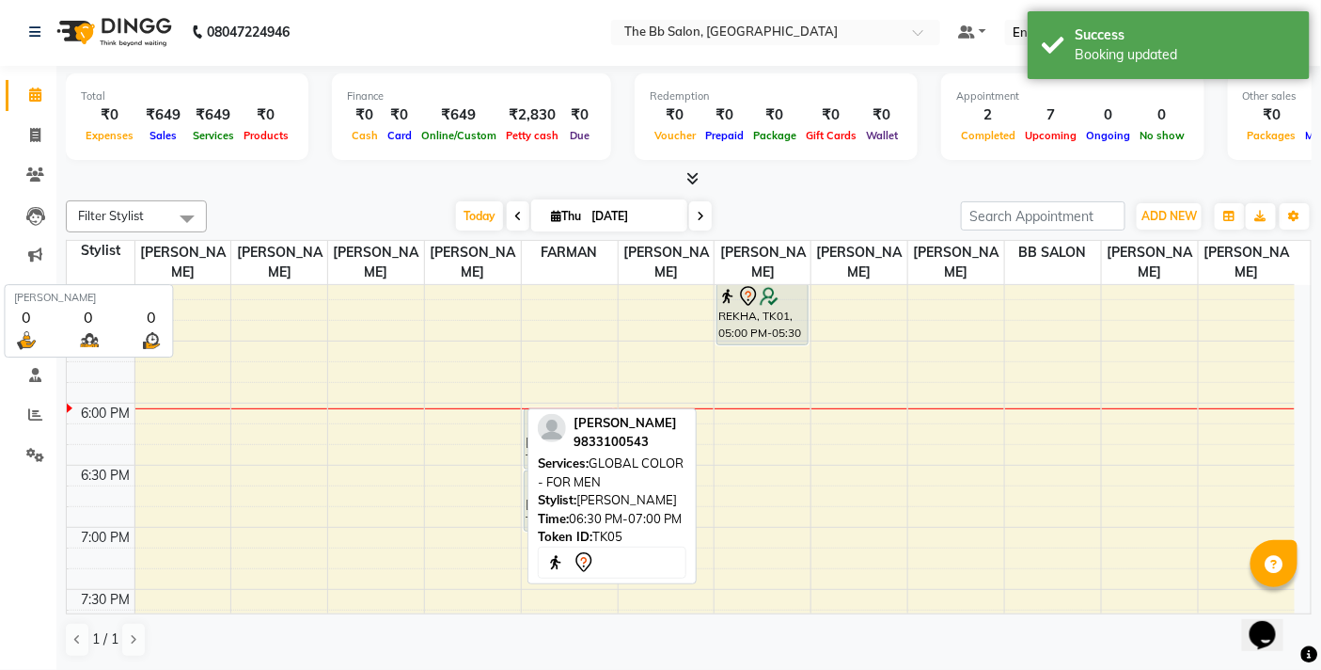
scroll to position [1, 0]
select select "84071"
select select "1110"
select select "tentative"
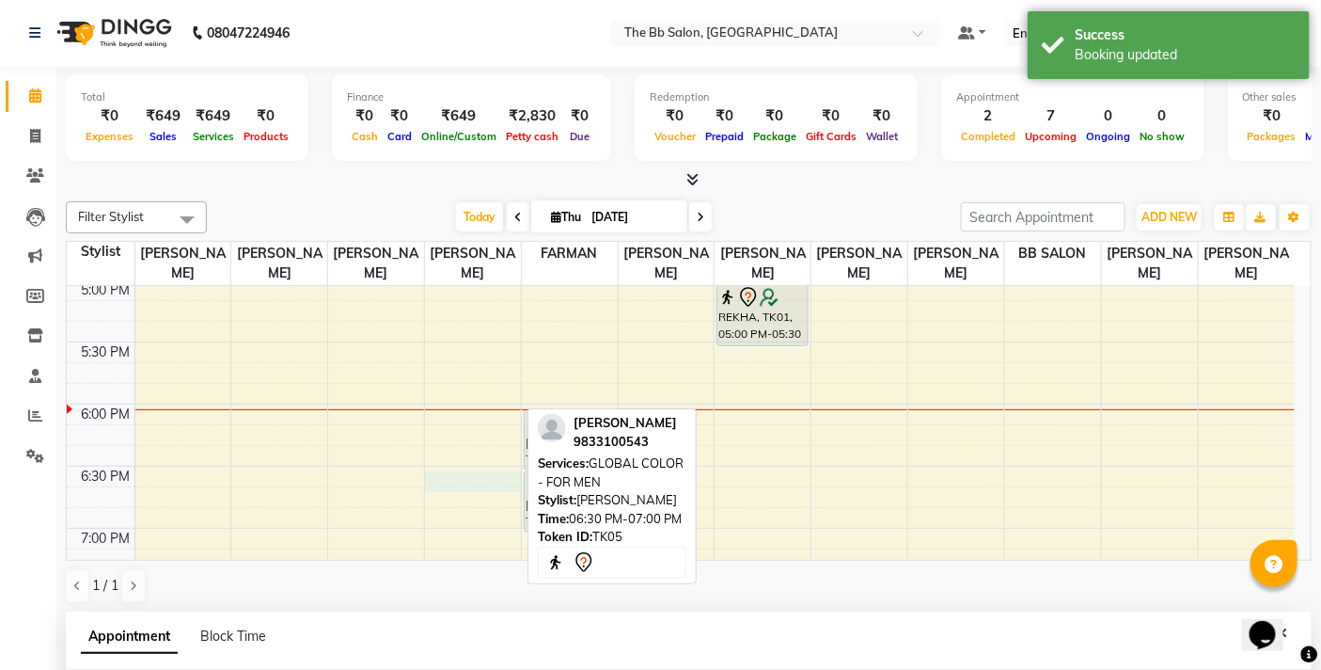
scroll to position [369, 0]
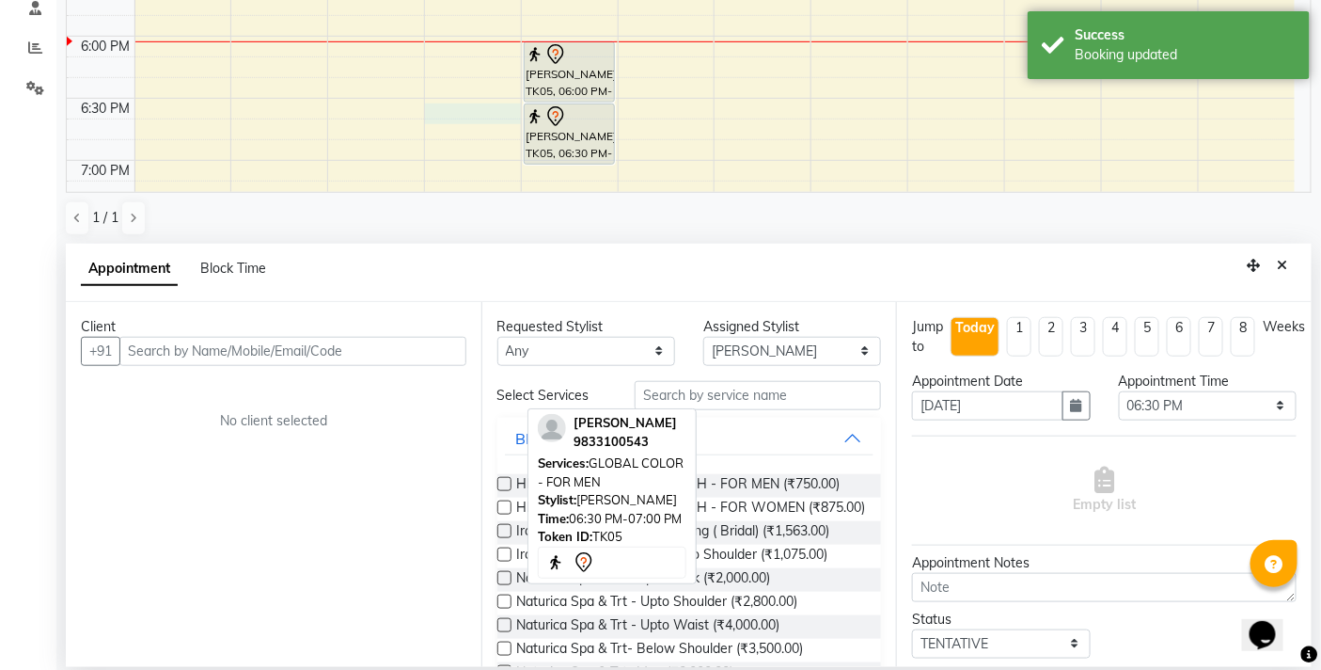
click at [299, 354] on input "text" at bounding box center [292, 351] width 347 height 29
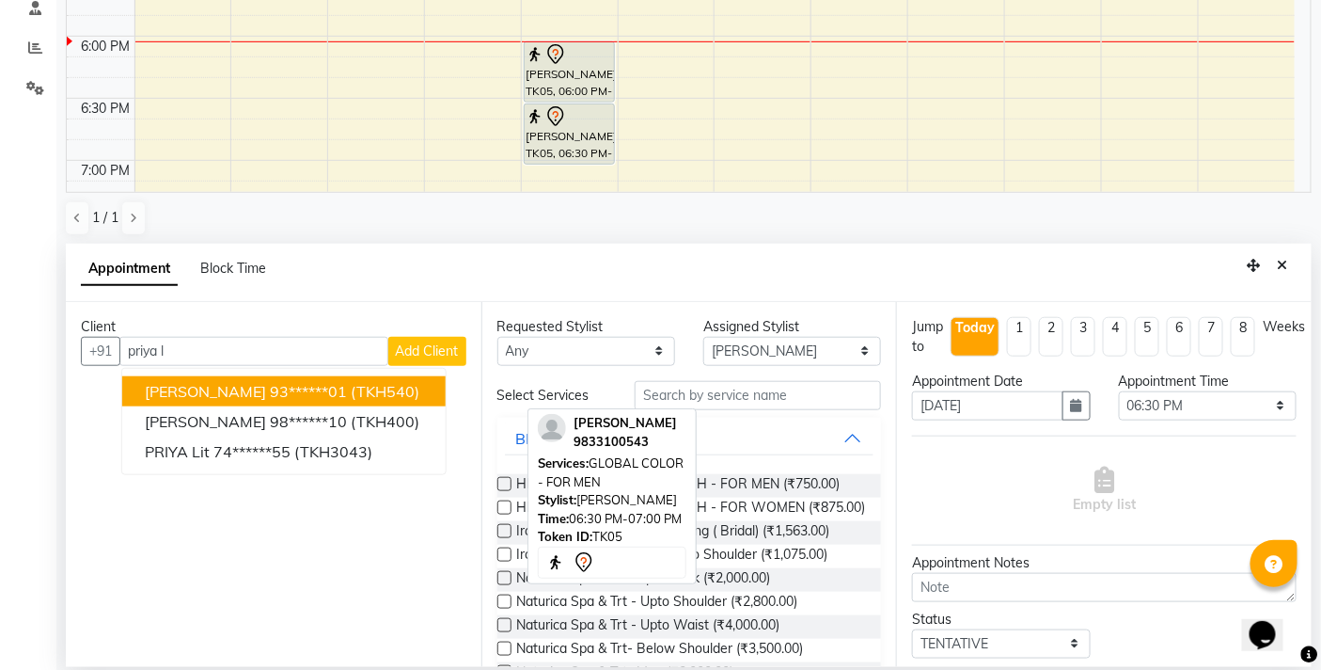
click at [270, 383] on ngb-highlight "93******01" at bounding box center [308, 391] width 77 height 19
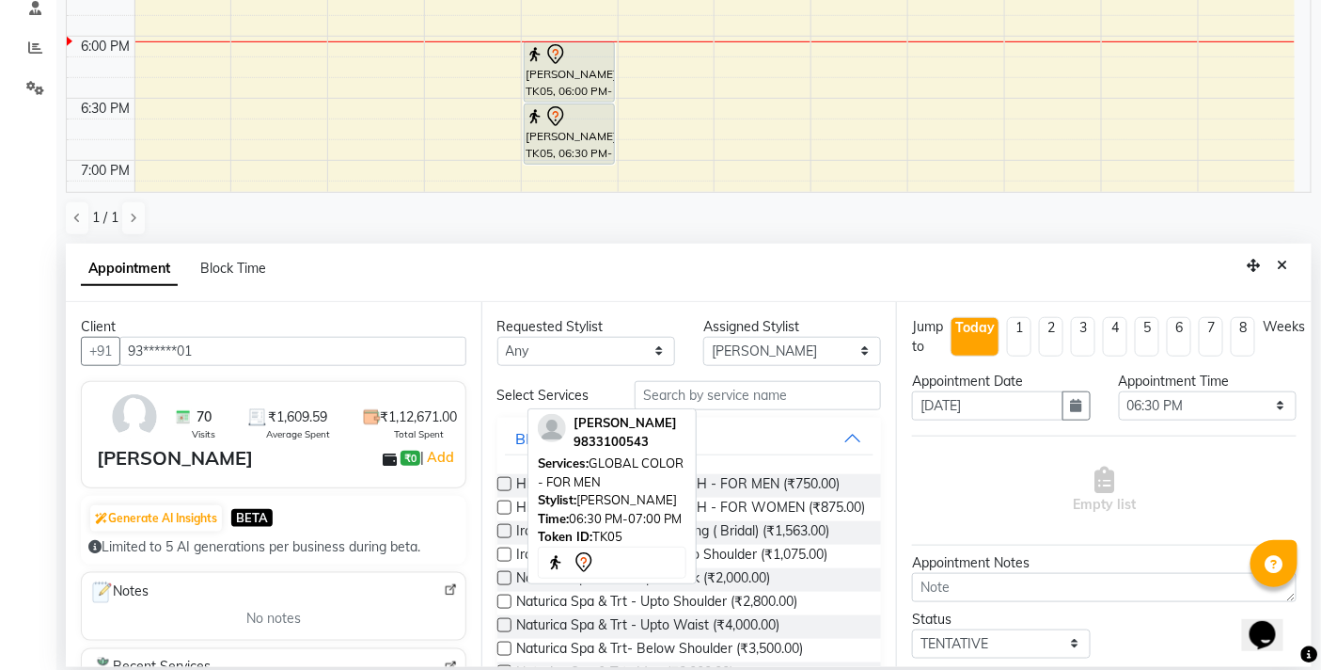
type input "93******01"
click at [712, 396] on input "text" at bounding box center [758, 395] width 246 height 29
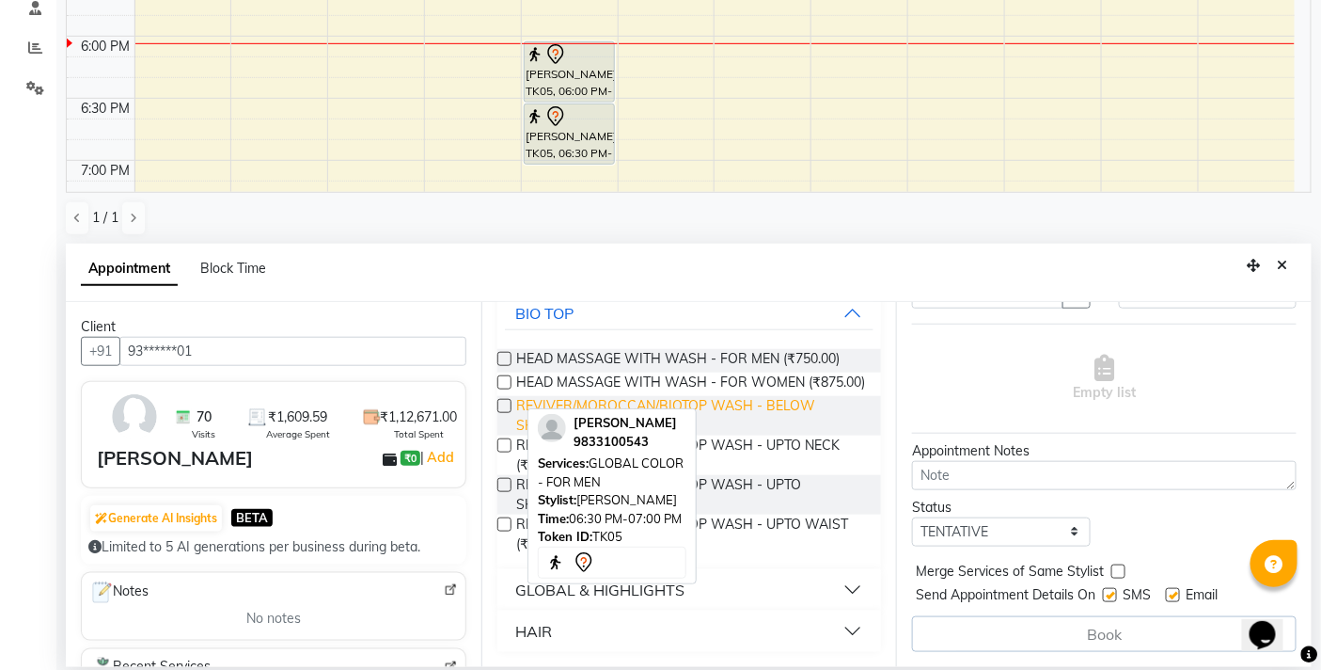
scroll to position [141, 0]
type input "wash"
click at [555, 626] on button "HAIR" at bounding box center [690, 631] width 370 height 34
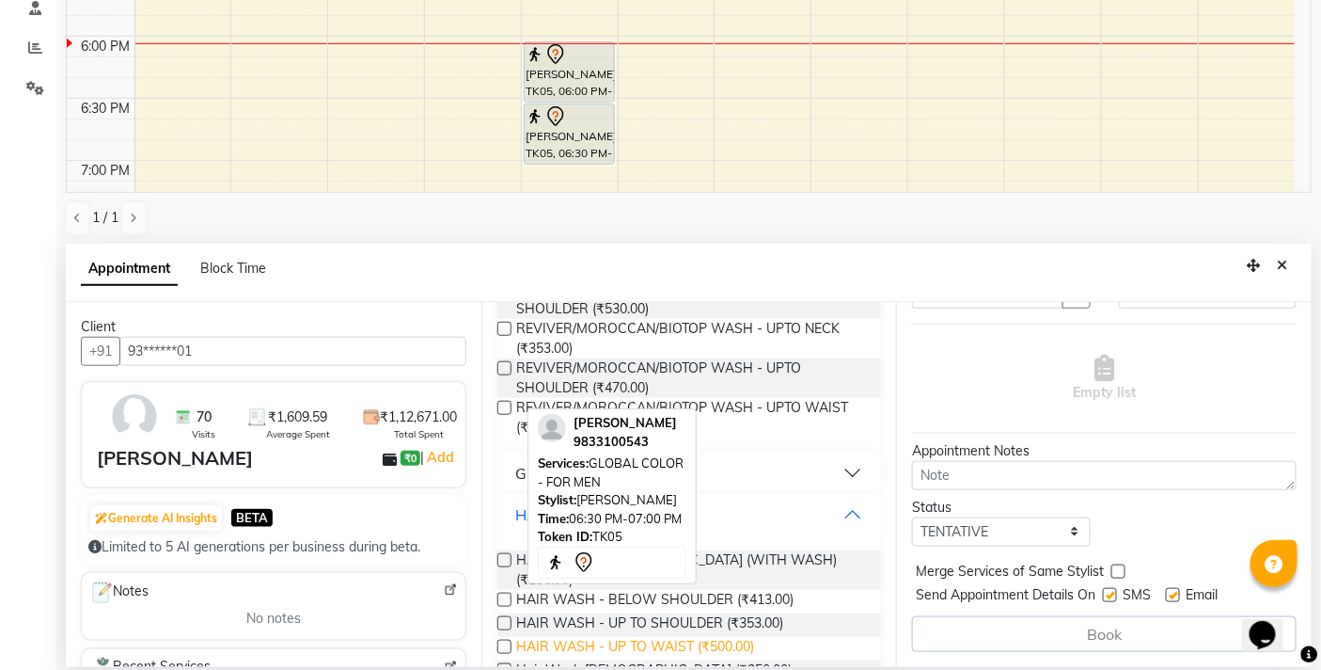
scroll to position [288, 0]
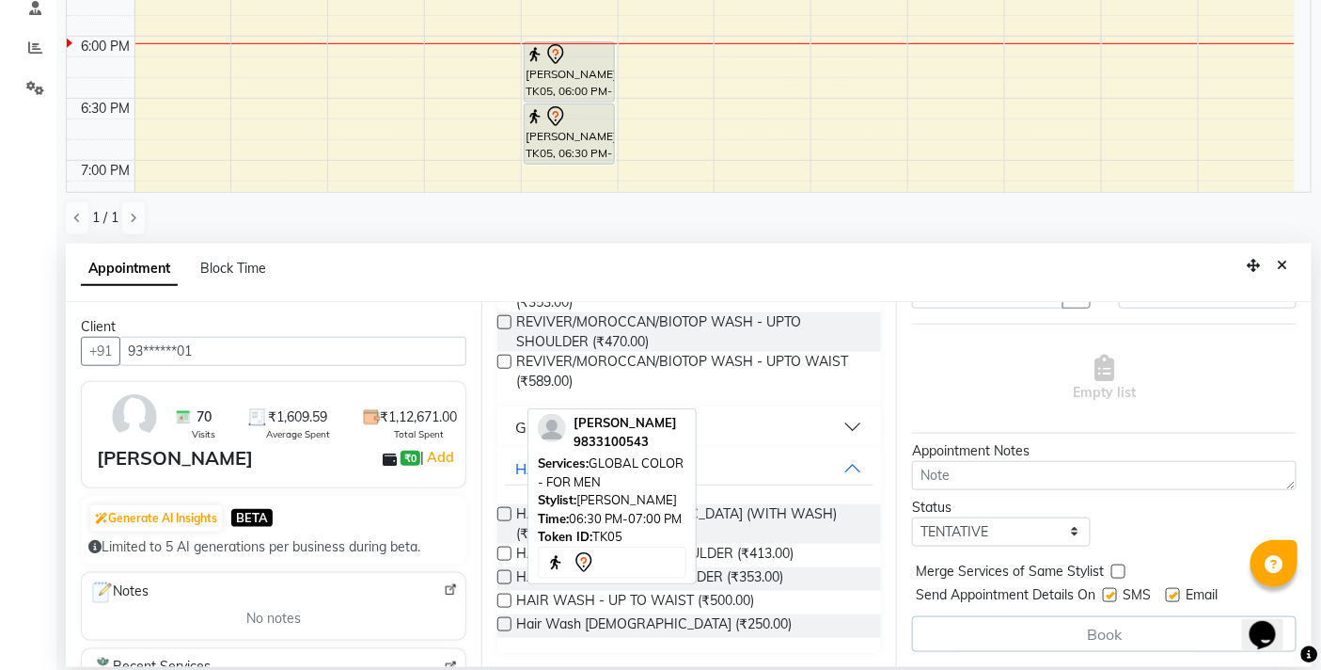
click at [502, 547] on label at bounding box center [504, 553] width 14 height 14
click at [502, 549] on input "checkbox" at bounding box center [503, 555] width 12 height 12
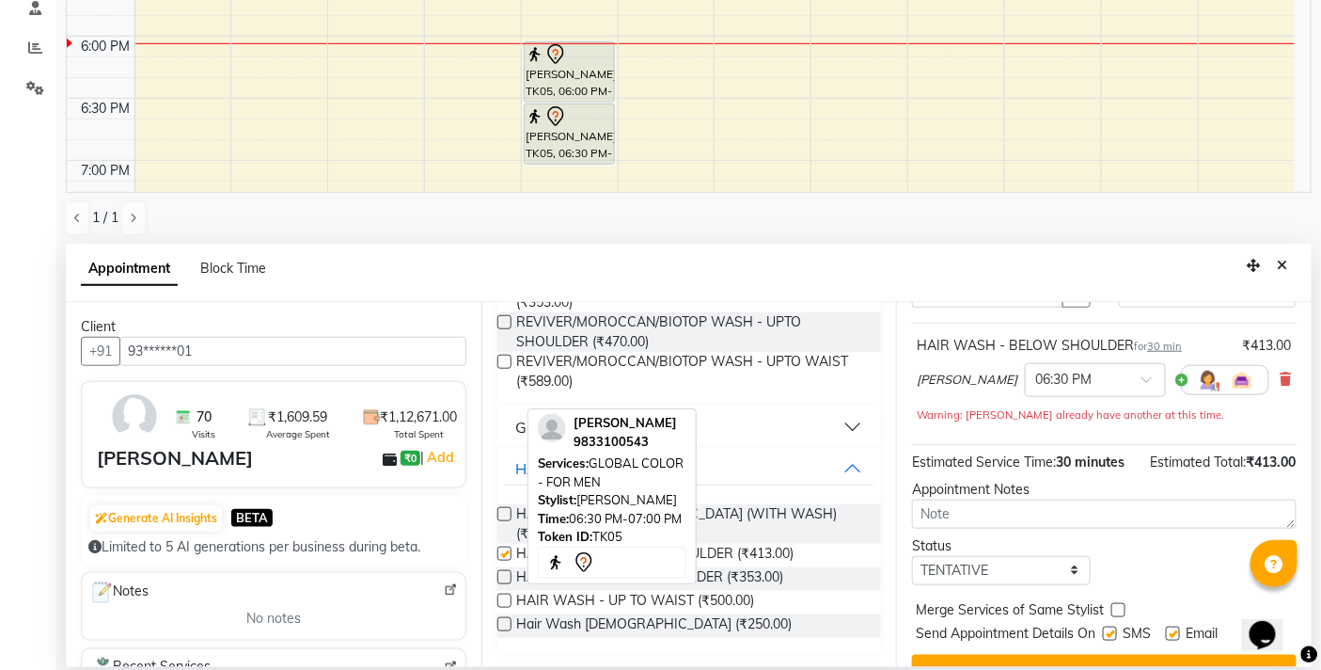
checkbox input "false"
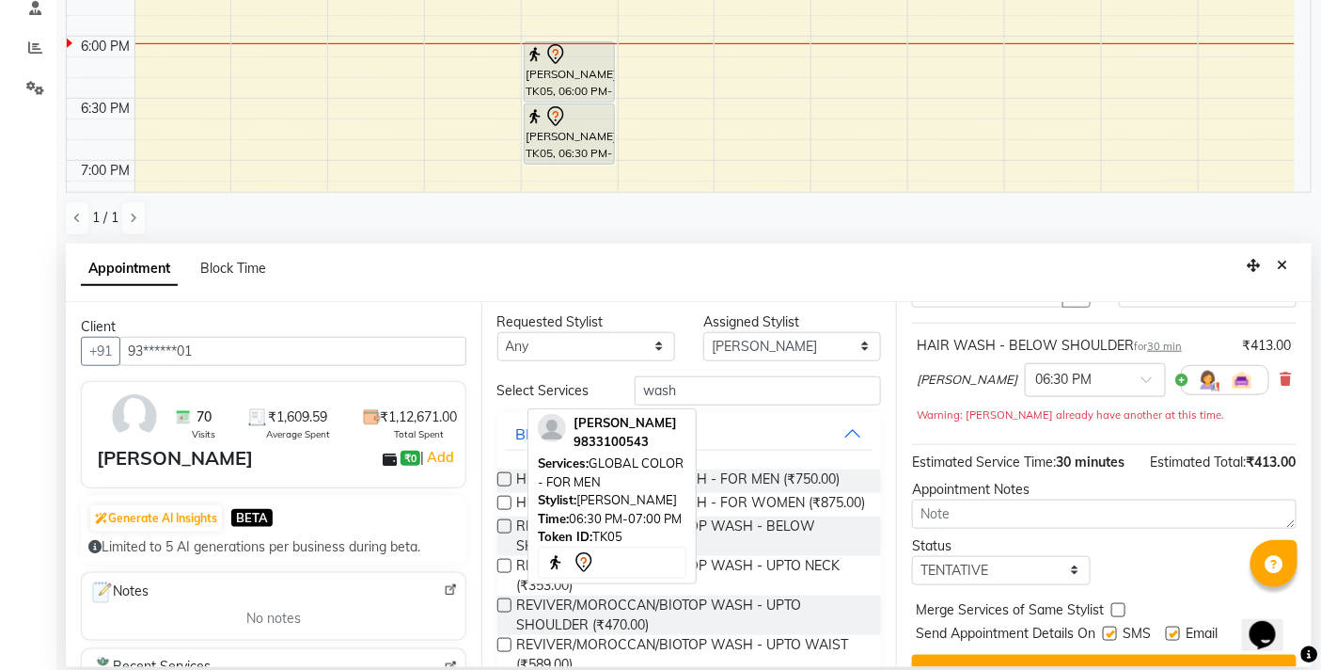
scroll to position [0, 0]
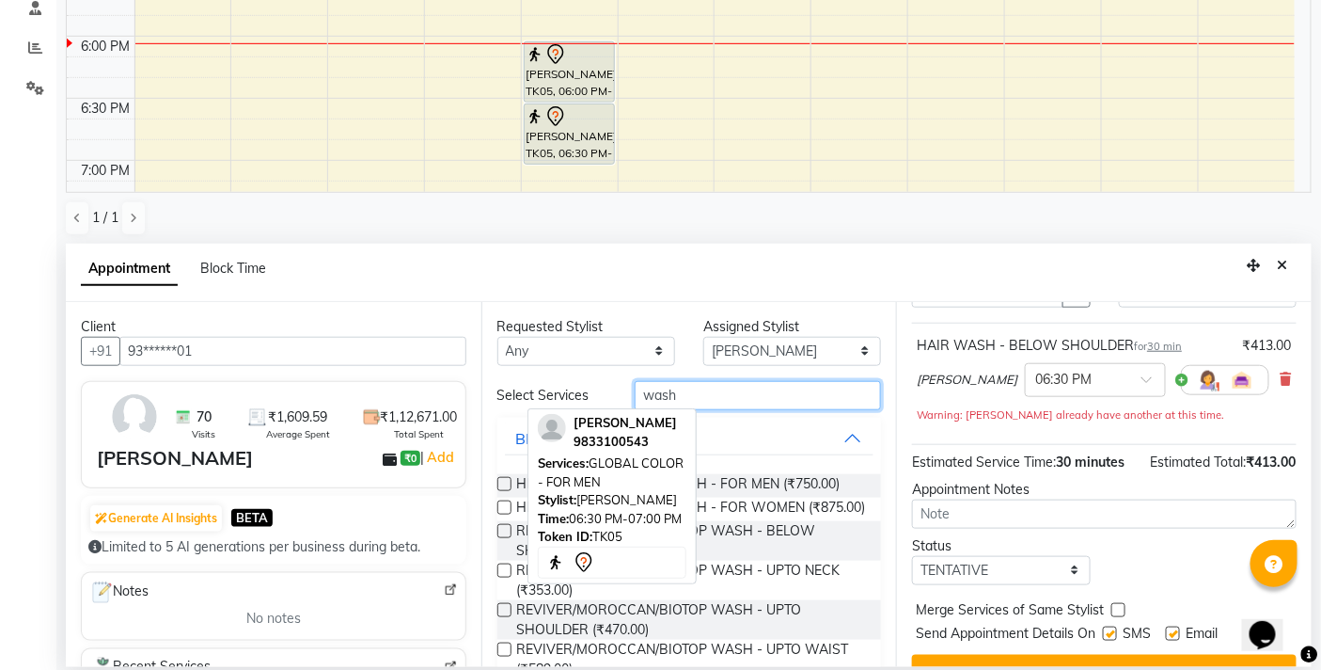
drag, startPoint x: 729, startPoint y: 396, endPoint x: 553, endPoint y: 444, distance: 182.3
click at [553, 444] on div "Filter Stylist Select All [PERSON_NAME] [PERSON_NAME] [PERSON_NAME] [PERSON_NAM…" at bounding box center [689, 246] width 1246 height 841
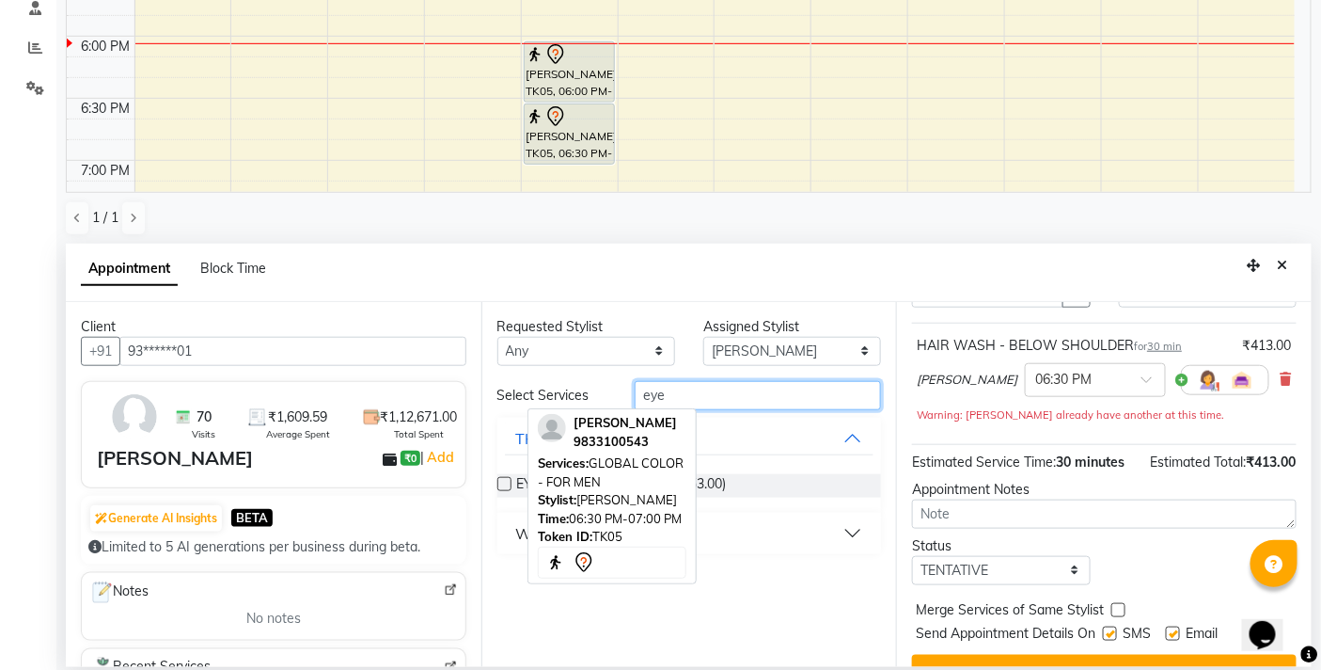
type input "eye"
click at [748, 365] on div "Requested Stylist Any BB SALON [PERSON_NAME] [PERSON_NAME] [PERSON_NAME] [PERSO…" at bounding box center [689, 484] width 416 height 365
click at [756, 345] on select "Select BB SALON [PERSON_NAME] [PERSON_NAME] [PERSON_NAME] [PERSON_NAME] [PERSON…" at bounding box center [792, 351] width 178 height 29
select select "83516"
click at [703, 337] on select "Select BB SALON [PERSON_NAME] [PERSON_NAME] [PERSON_NAME] [PERSON_NAME] [PERSON…" at bounding box center [792, 351] width 178 height 29
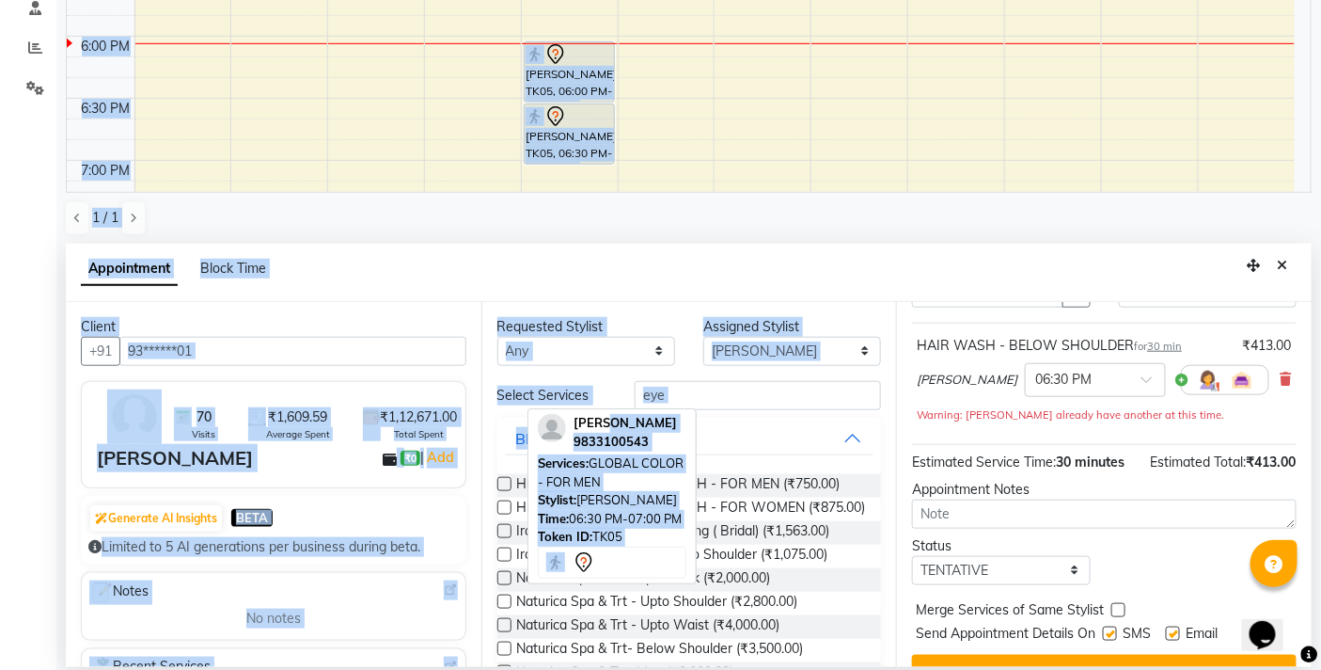
drag, startPoint x: 754, startPoint y: 409, endPoint x: 602, endPoint y: 420, distance: 152.8
click at [602, 420] on div "Filter Stylist Select All [PERSON_NAME] [PERSON_NAME] [PERSON_NAME] [PERSON_NAM…" at bounding box center [689, 246] width 1246 height 841
click at [687, 392] on input "eye" at bounding box center [758, 395] width 246 height 29
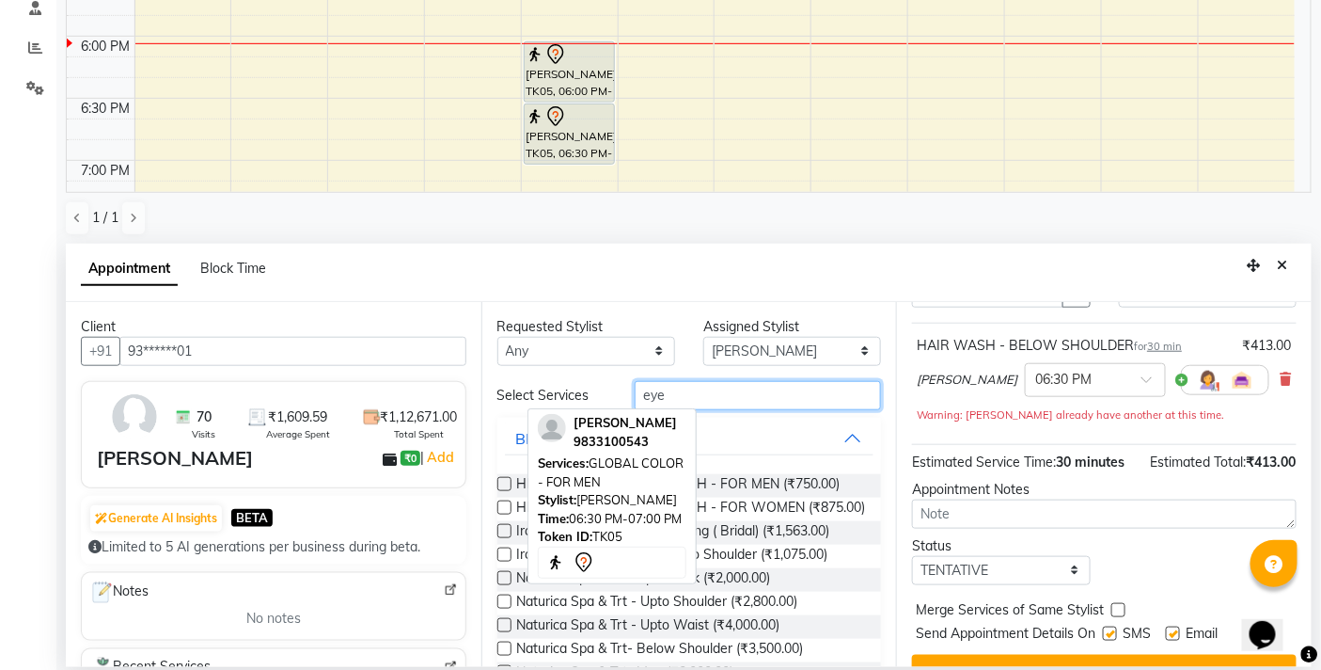
drag, startPoint x: 687, startPoint y: 392, endPoint x: 605, endPoint y: 392, distance: 82.8
click at [605, 392] on div "Select Services eye" at bounding box center [689, 395] width 413 height 29
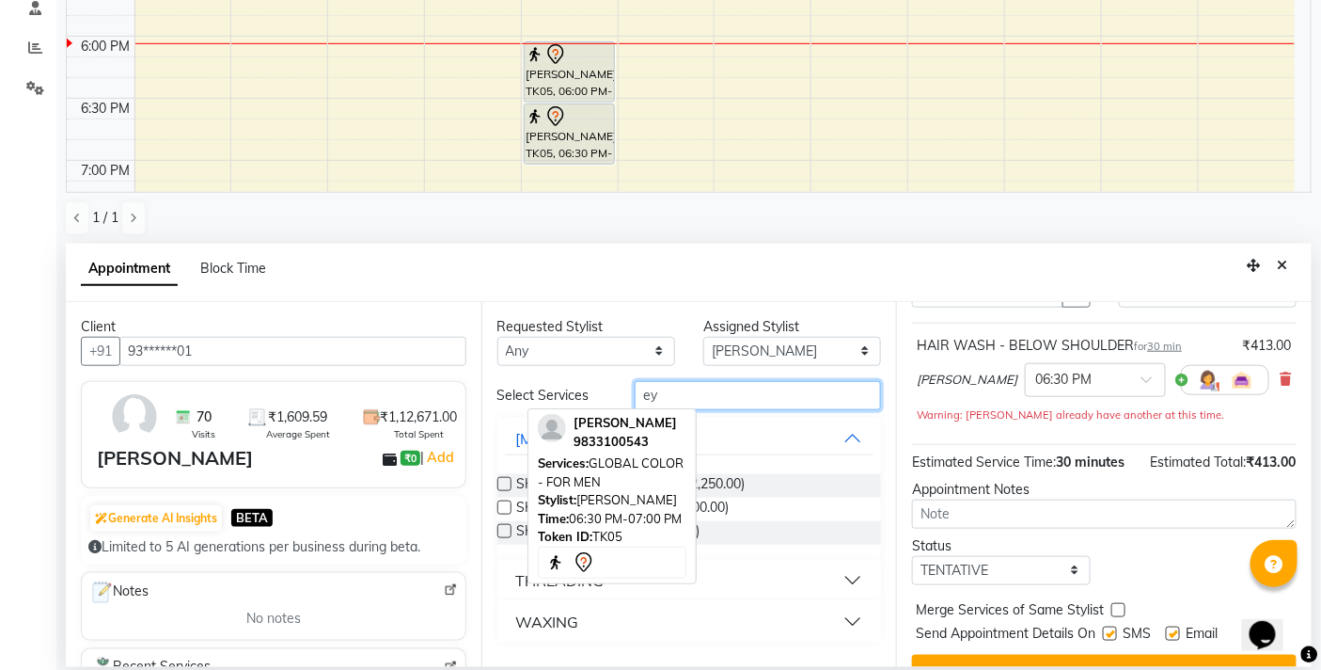
type input "eye"
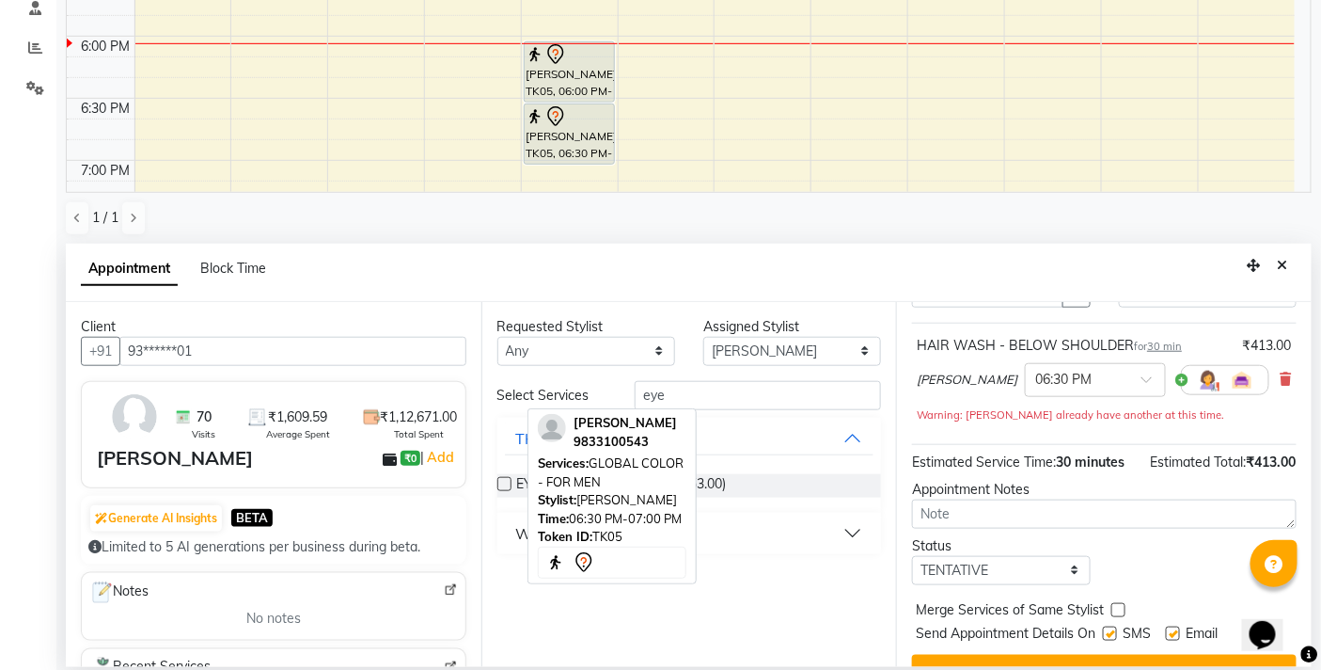
click at [499, 482] on label at bounding box center [504, 484] width 14 height 14
click at [499, 482] on input "checkbox" at bounding box center [503, 486] width 12 height 12
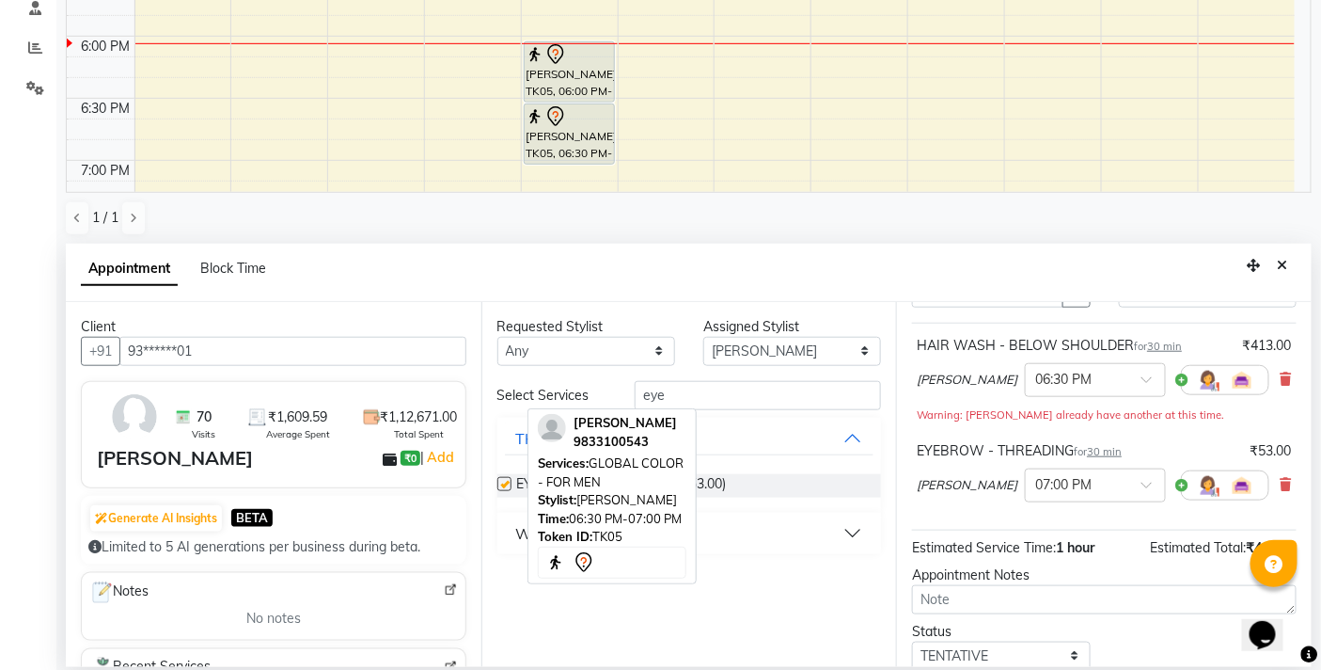
checkbox input "false"
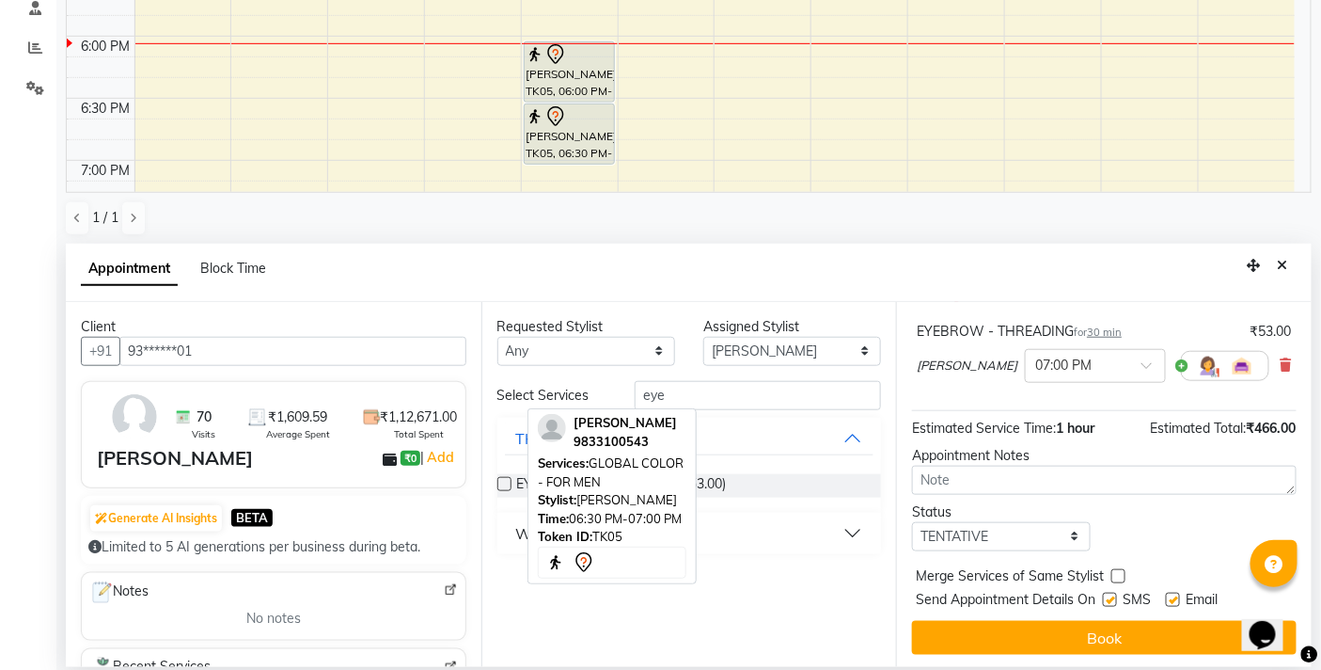
scroll to position [238, 0]
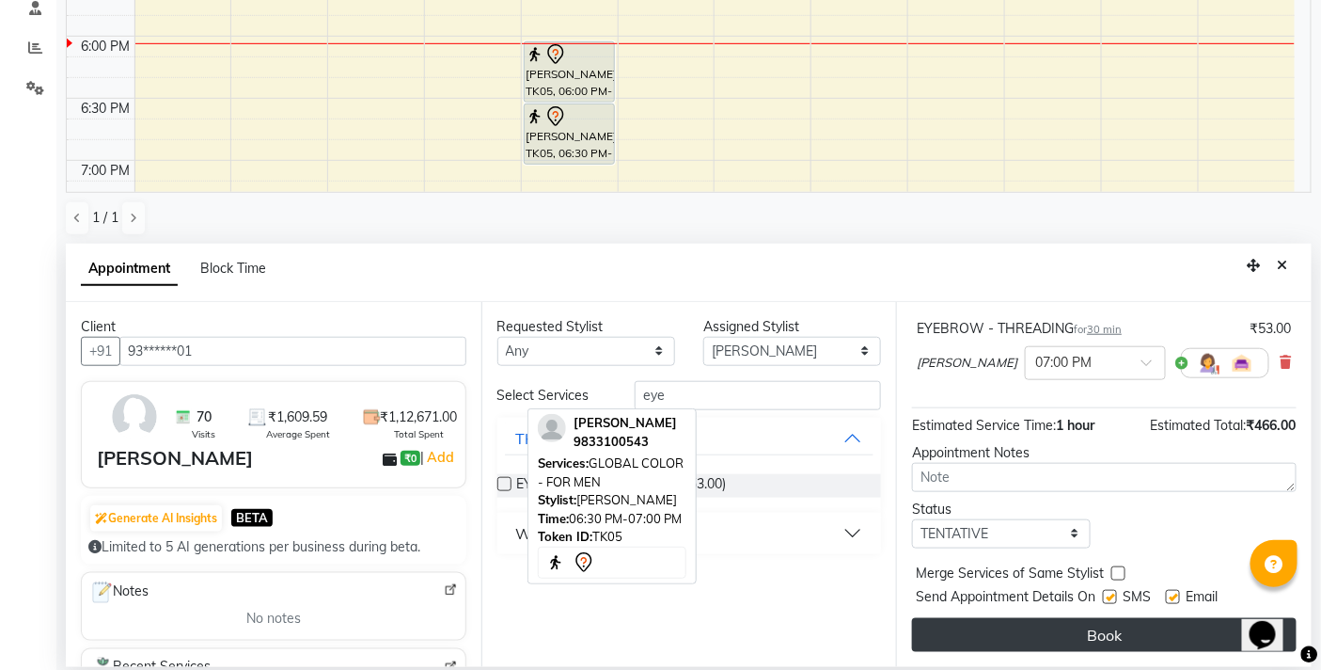
click at [1134, 650] on button "Book" at bounding box center [1104, 635] width 385 height 34
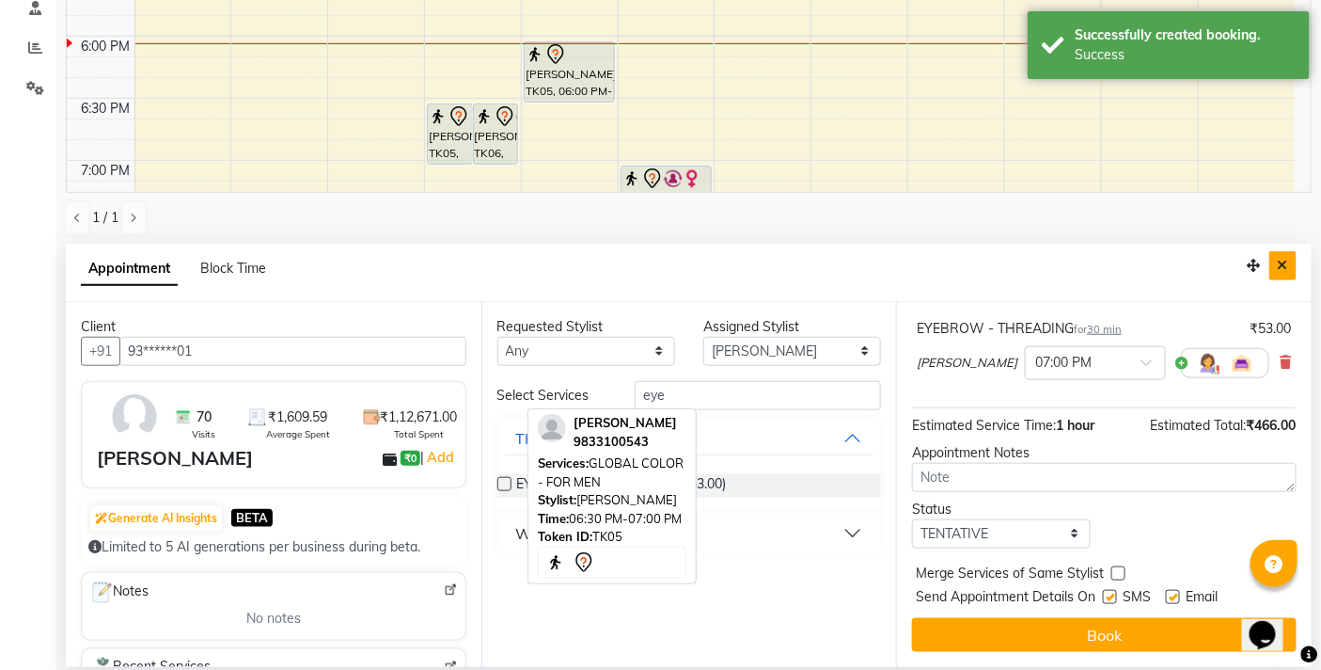
click at [1290, 267] on button "Close" at bounding box center [1282, 265] width 27 height 29
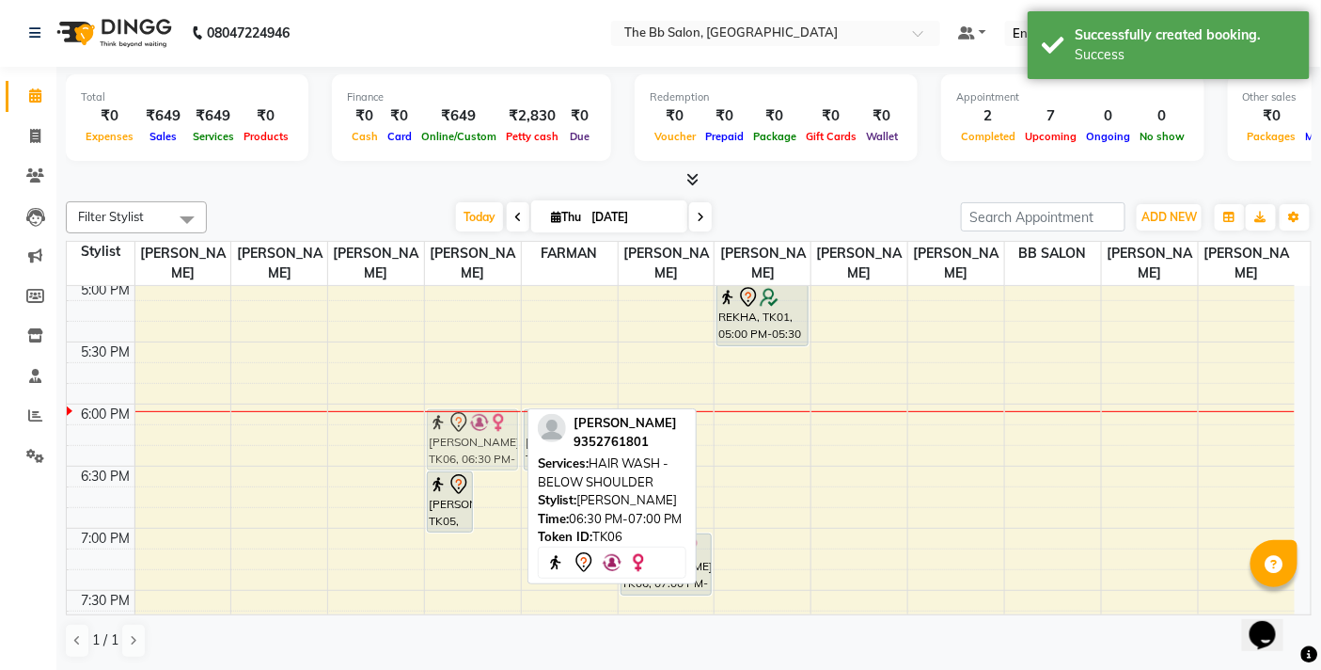
drag, startPoint x: 487, startPoint y: 490, endPoint x: 486, endPoint y: 476, distance: 14.1
click at [465, 424] on div "[PERSON_NAME], TK05, 06:30 PM-07:00 PM, GLOBAL COLOR - FOR MEN [PERSON_NAME], T…" at bounding box center [473, 155] width 96 height 1737
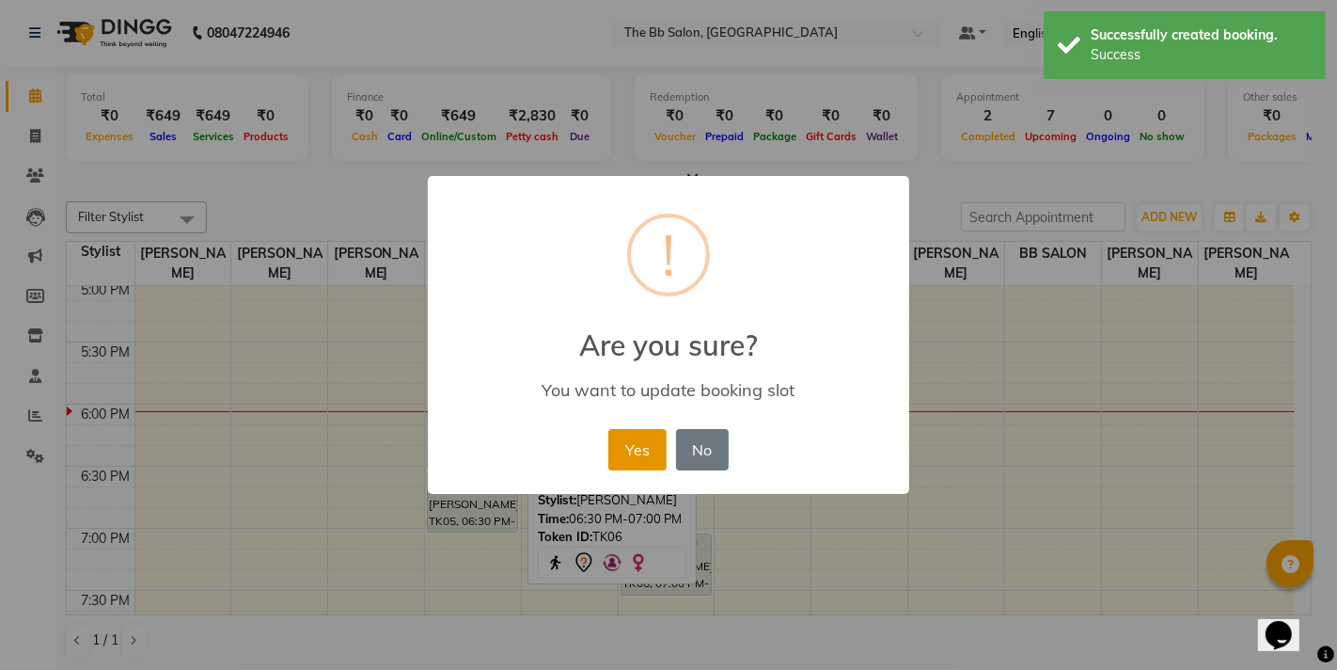
click at [635, 447] on button "Yes" at bounding box center [636, 449] width 57 height 41
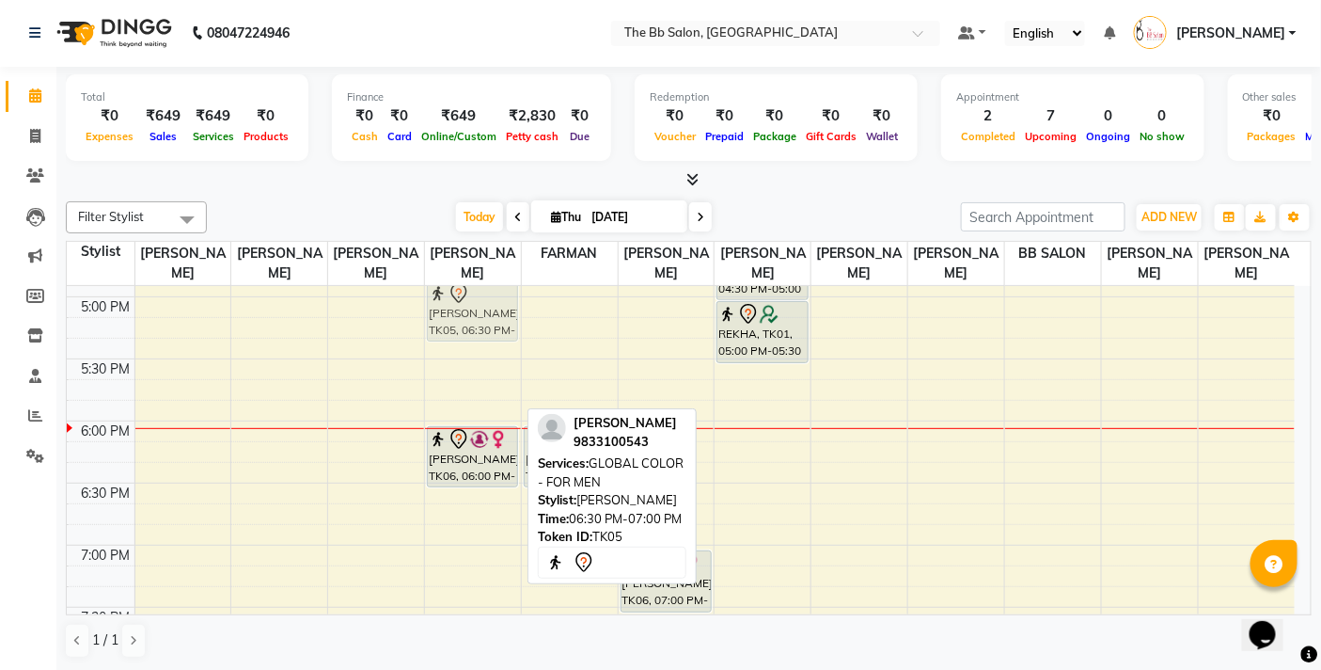
scroll to position [976, 0]
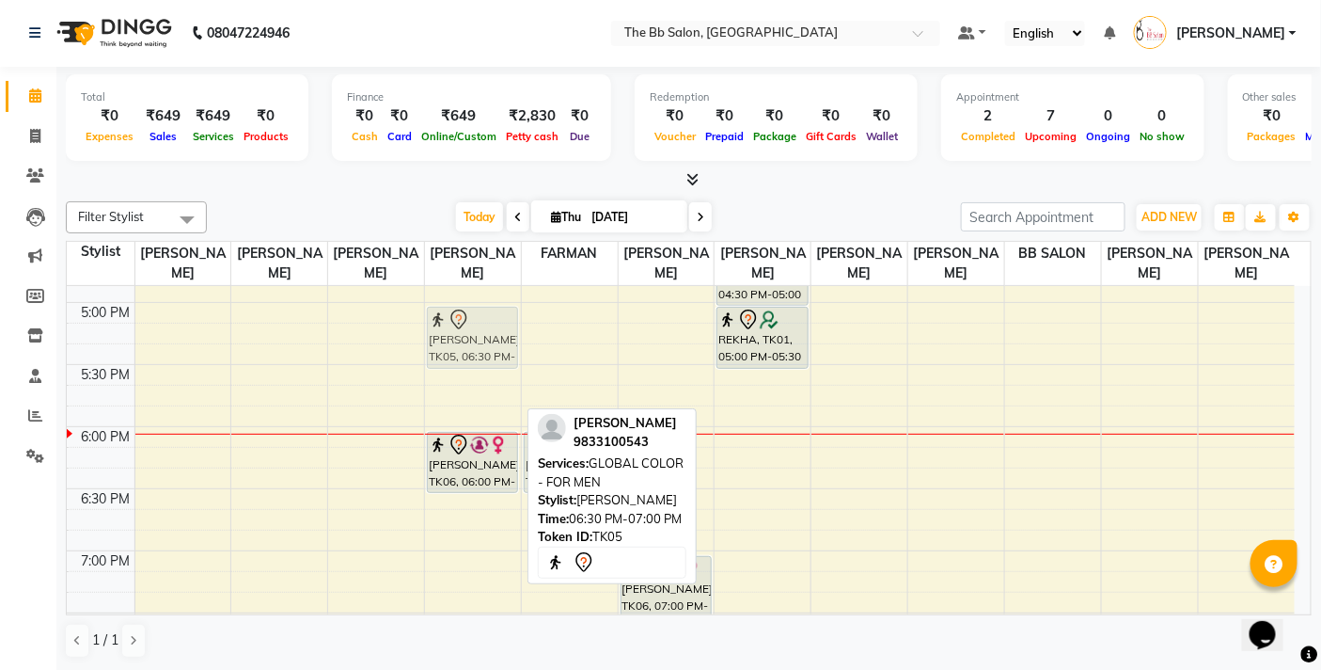
drag, startPoint x: 458, startPoint y: 497, endPoint x: 470, endPoint y: 335, distance: 162.2
click at [470, 335] on div "[PERSON_NAME], TK06, 06:00 PM-06:30 PM, HAIR WASH - BELOW SHOULDER [PERSON_NAME…" at bounding box center [473, 178] width 96 height 1737
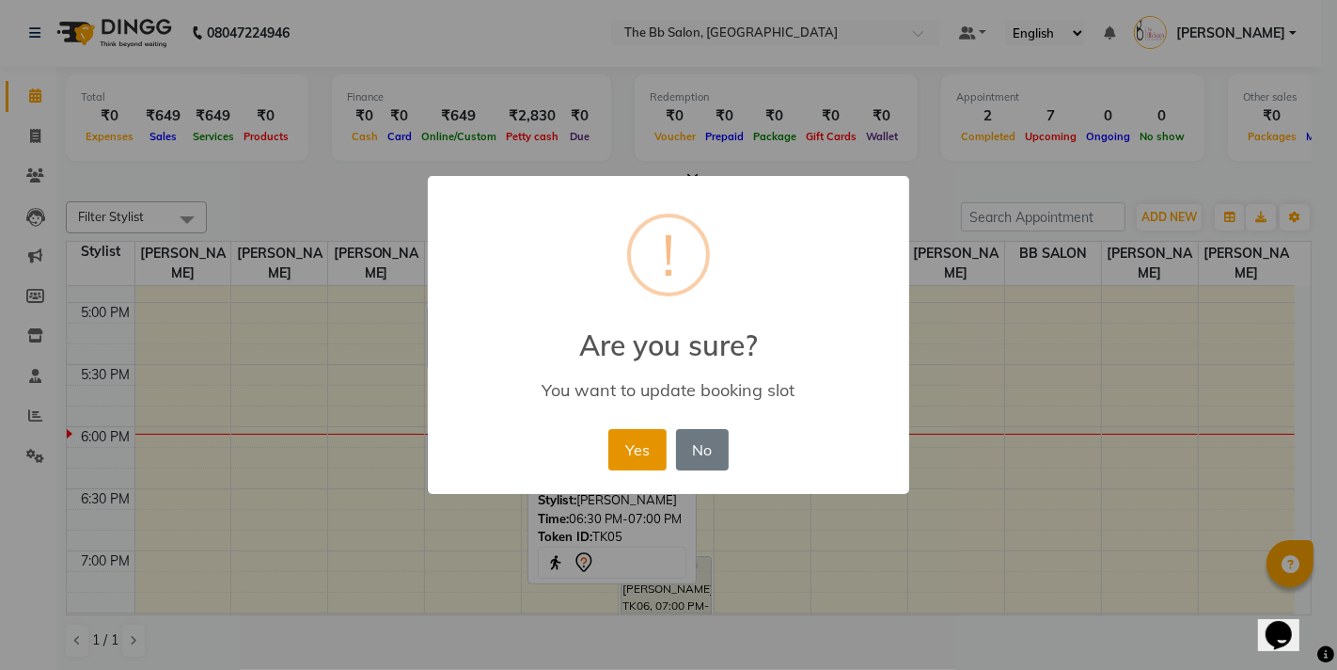
click at [611, 449] on button "Yes" at bounding box center [636, 449] width 57 height 41
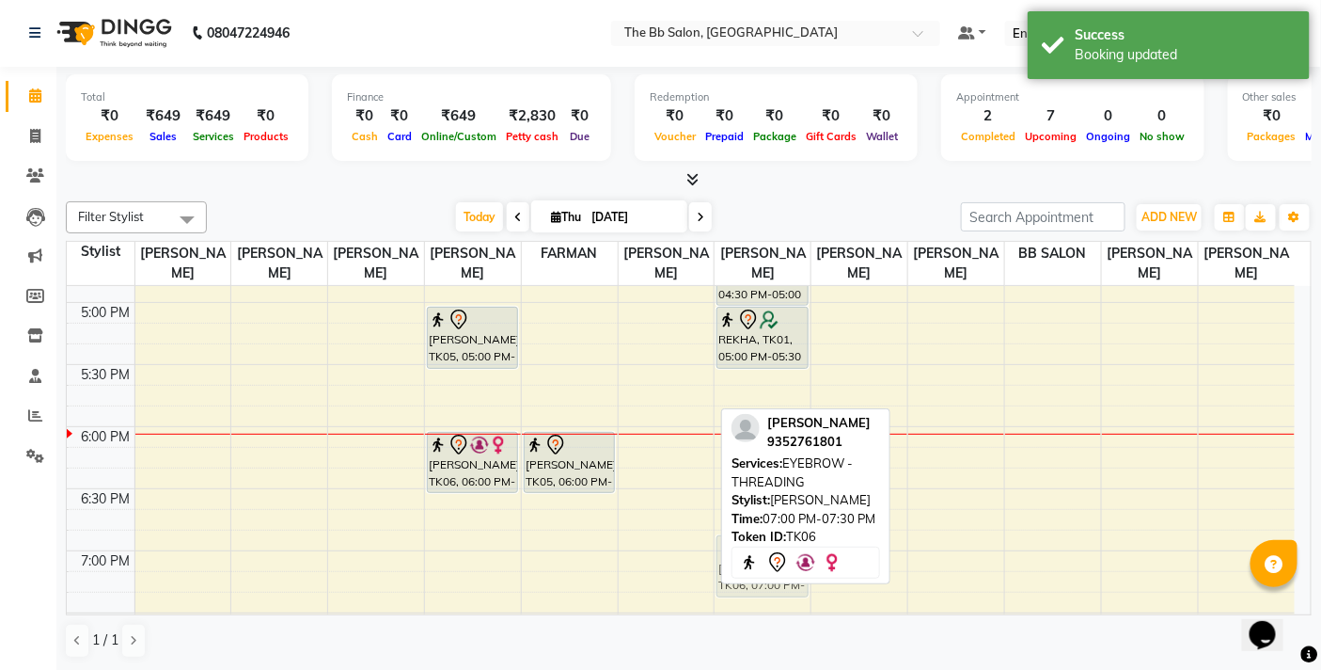
scroll to position [978, 0]
drag, startPoint x: 674, startPoint y: 596, endPoint x: 738, endPoint y: 476, distance: 136.3
click at [738, 476] on div "Filter Stylist Select All [PERSON_NAME] [PERSON_NAME] [PERSON_NAME] [PERSON_NAM…" at bounding box center [689, 430] width 1246 height 472
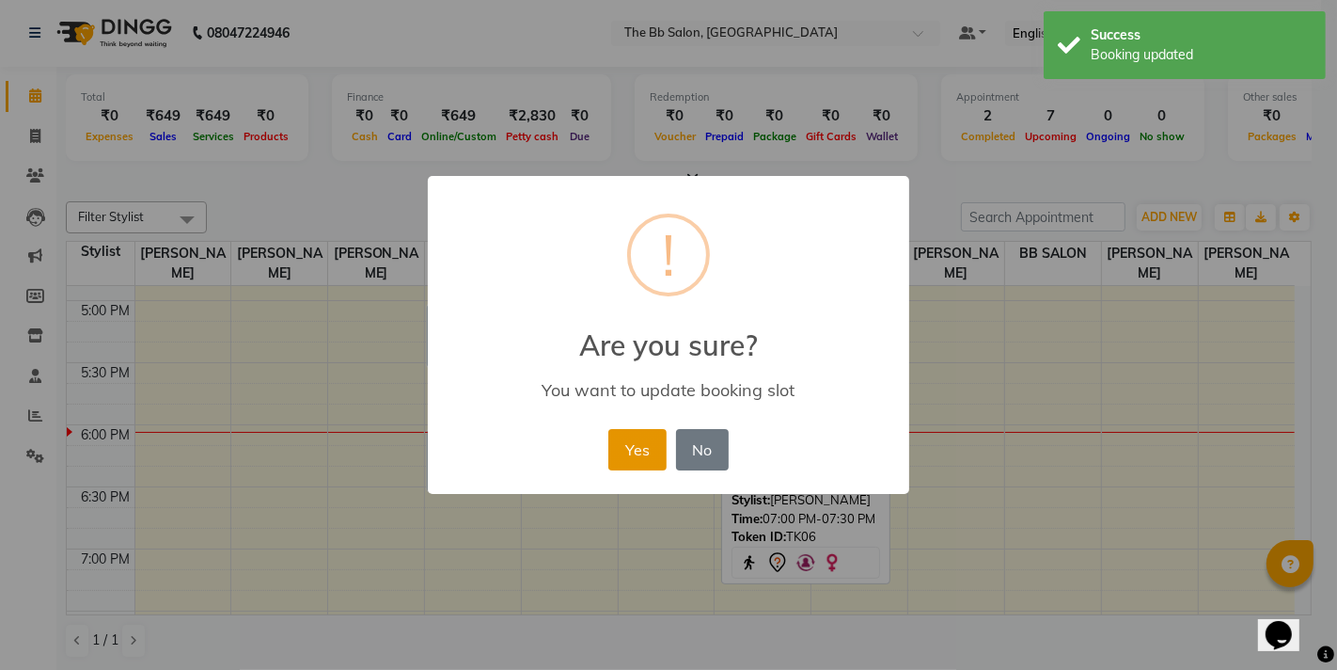
click at [642, 436] on button "Yes" at bounding box center [636, 449] width 57 height 41
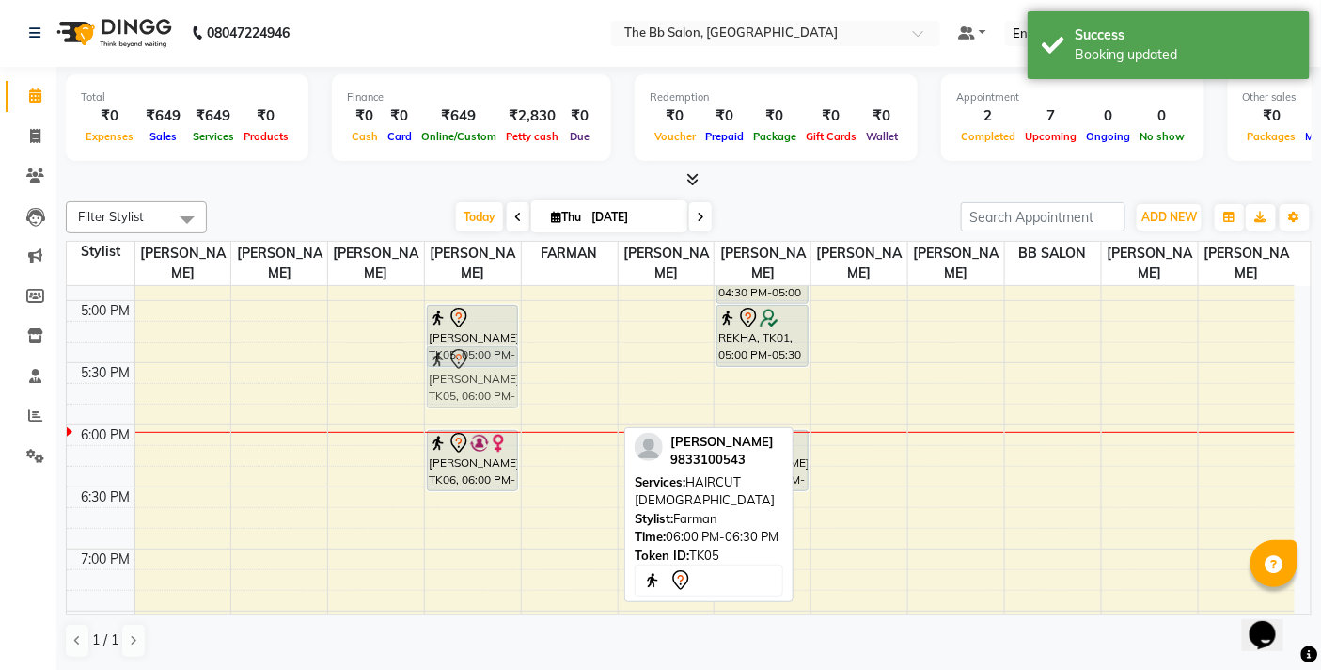
drag, startPoint x: 560, startPoint y: 466, endPoint x: 481, endPoint y: 389, distance: 109.7
click at [481, 389] on tr "[PERSON_NAME], TK03, 03:30 PM-04:00 PM, HAIRCUT [DEMOGRAPHIC_DATA] [PERSON_NAME…" at bounding box center [681, 176] width 1228 height 1737
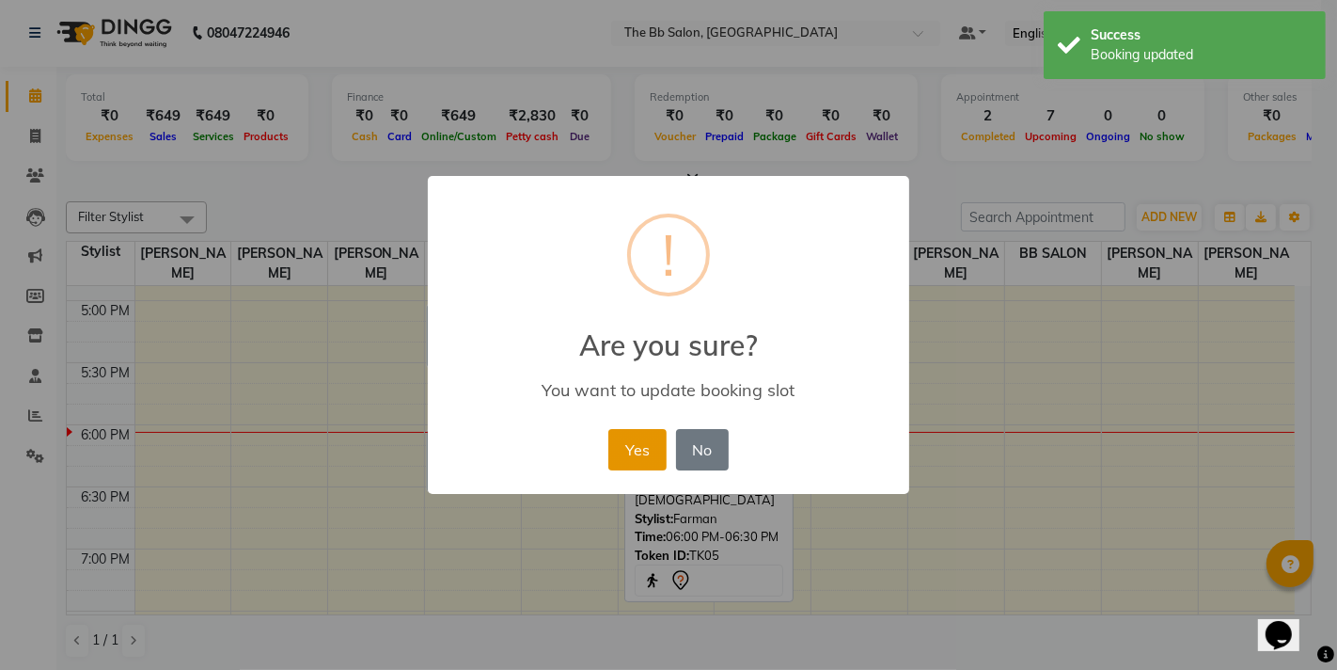
click at [638, 439] on button "Yes" at bounding box center [636, 449] width 57 height 41
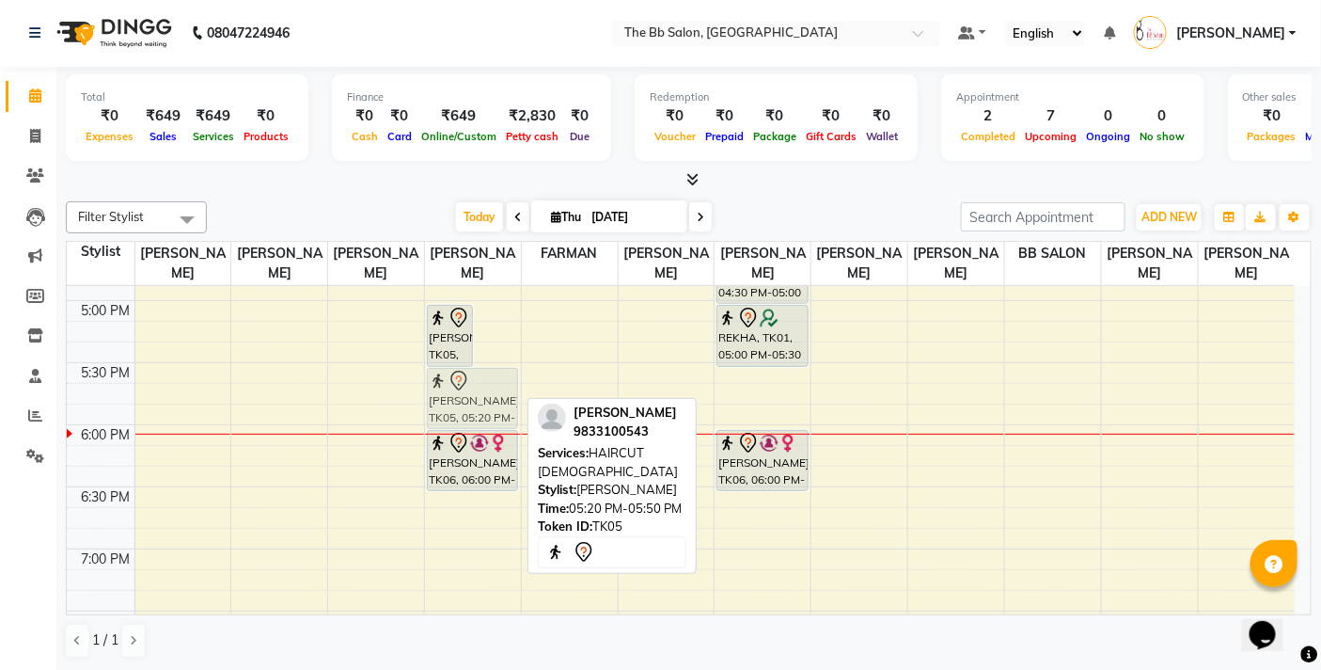
click at [481, 390] on div "[PERSON_NAME], TK05, 05:00 PM-05:30 PM, GLOBAL COLOR - FOR MEN [PERSON_NAME], T…" at bounding box center [473, 176] width 96 height 1737
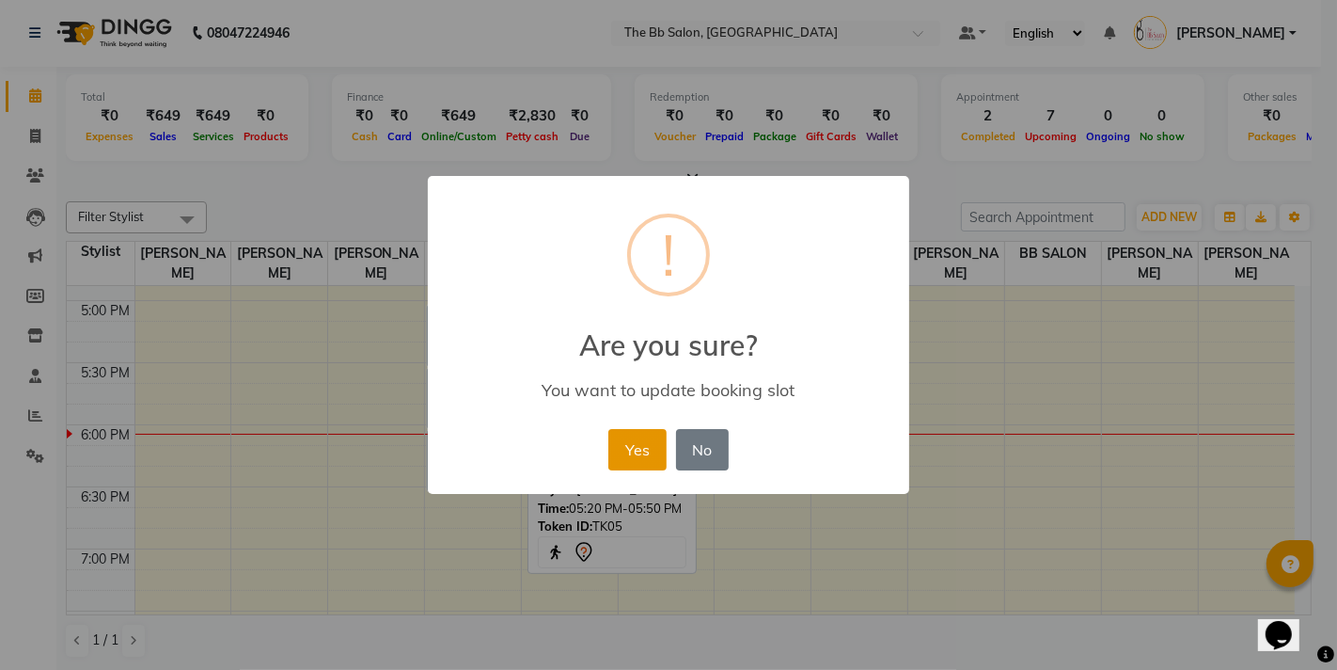
click at [631, 443] on button "Yes" at bounding box center [636, 449] width 57 height 41
